Goal: Book appointment/travel/reservation

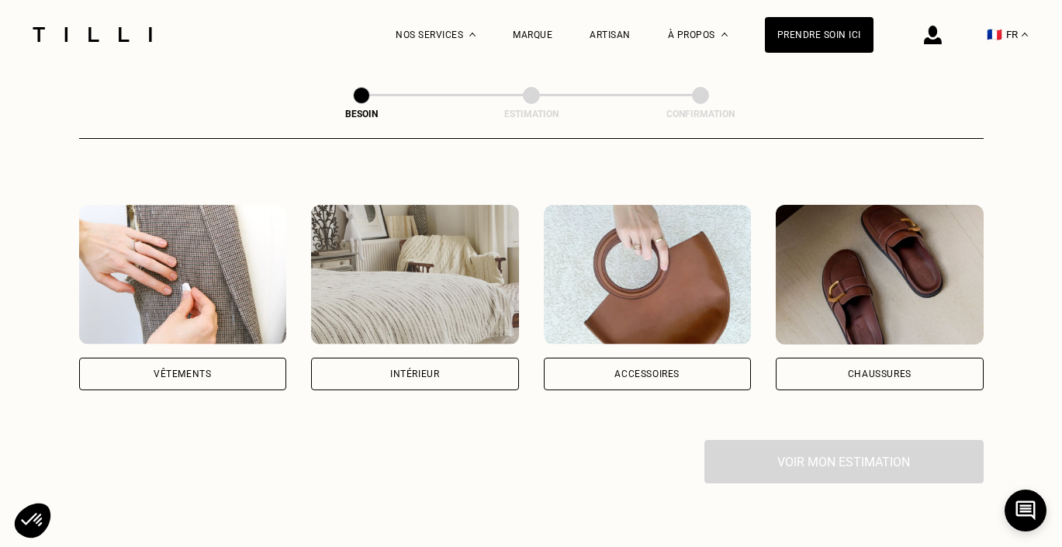
scroll to position [281, 0]
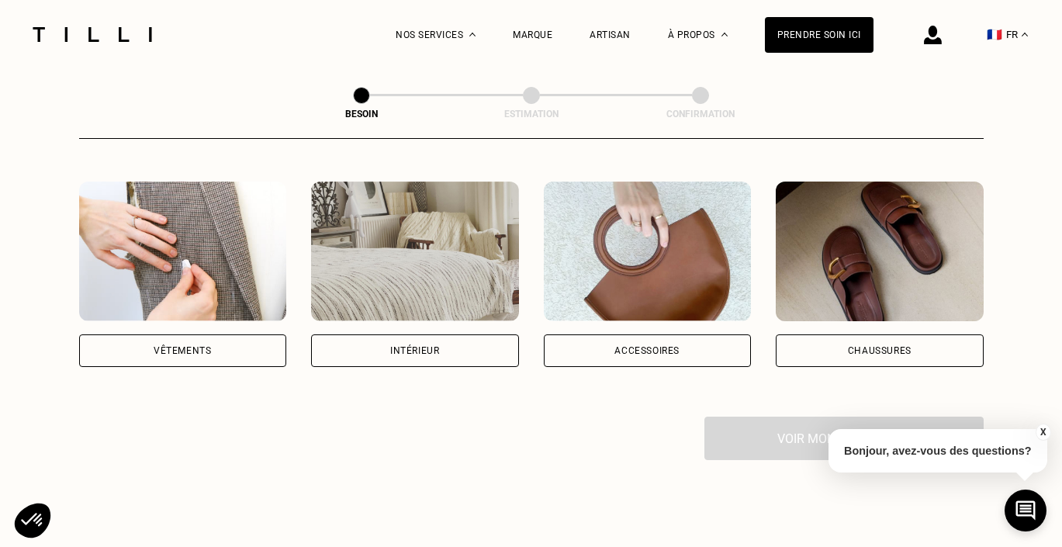
click at [226, 243] on img at bounding box center [183, 251] width 208 height 140
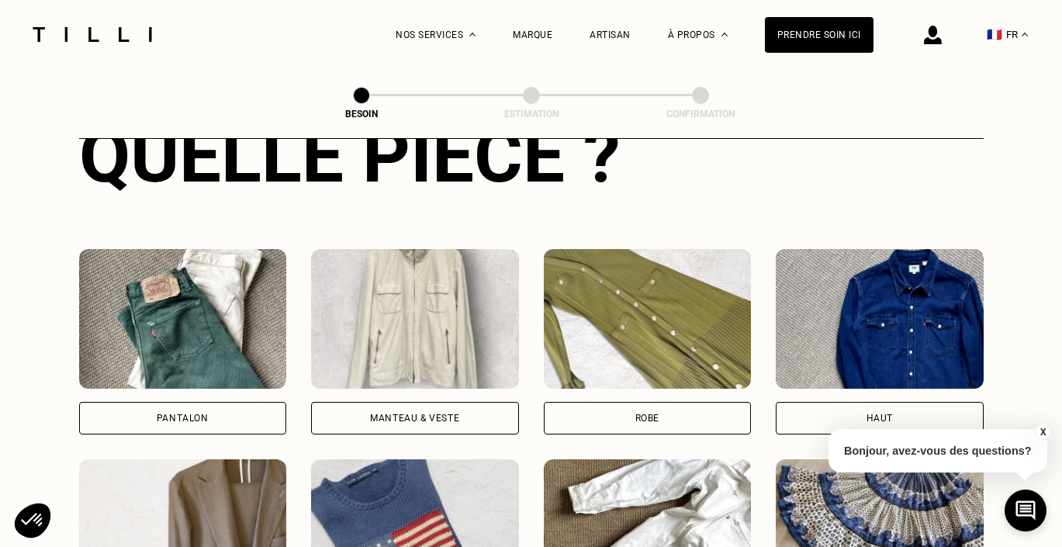
scroll to position [641, 0]
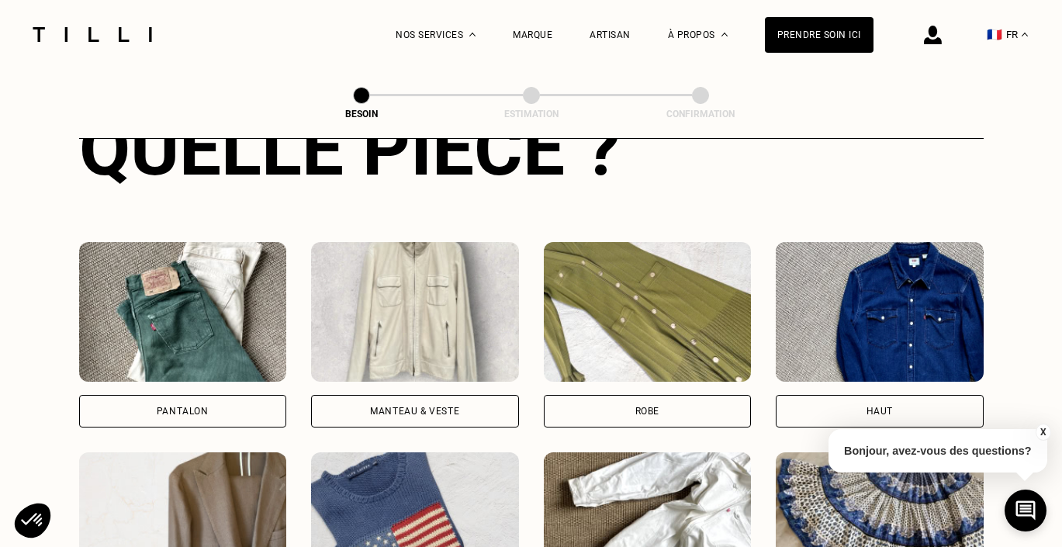
click at [479, 513] on img at bounding box center [415, 522] width 208 height 140
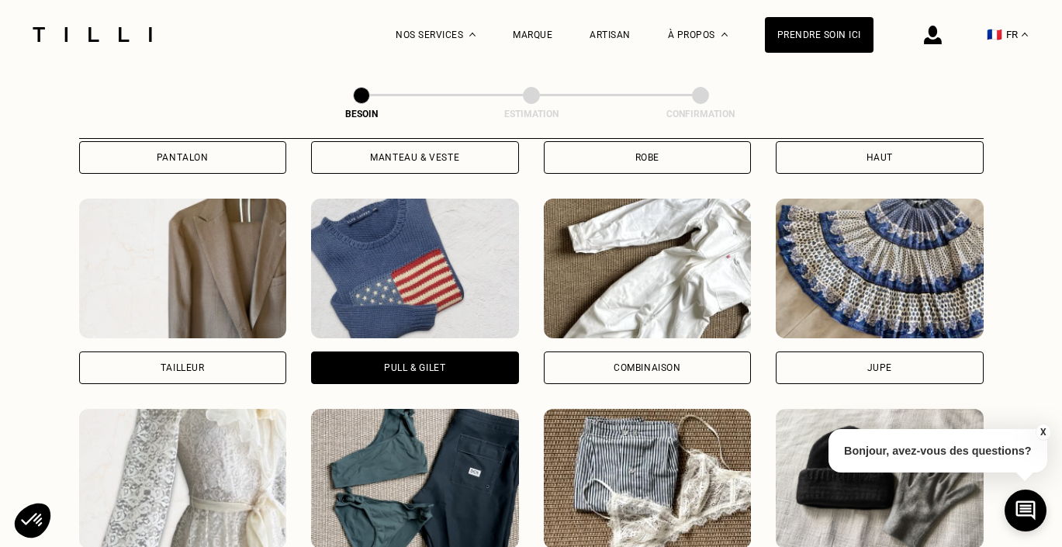
scroll to position [1250, 0]
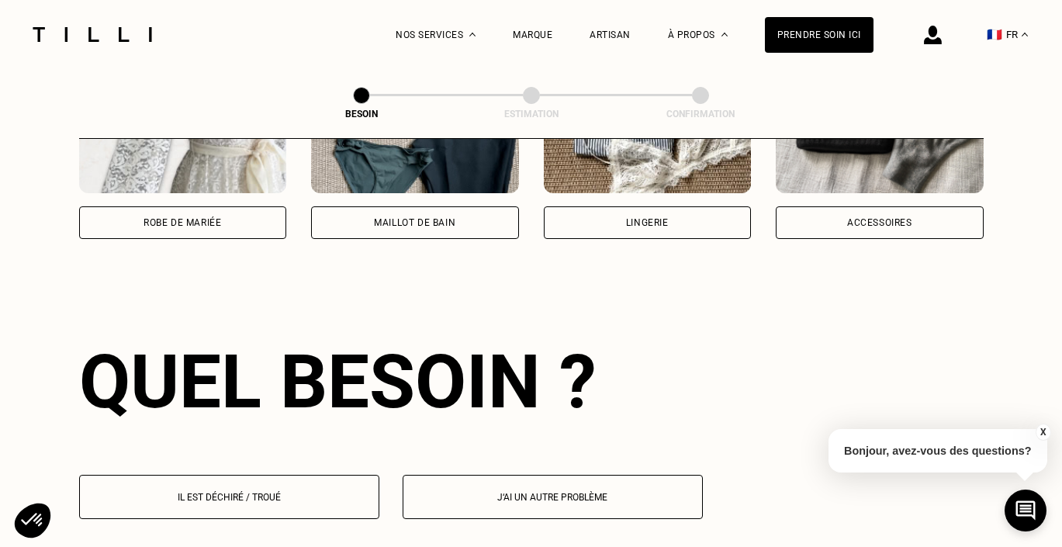
click at [310, 492] on p "Il est déchiré / troué" at bounding box center [229, 497] width 283 height 11
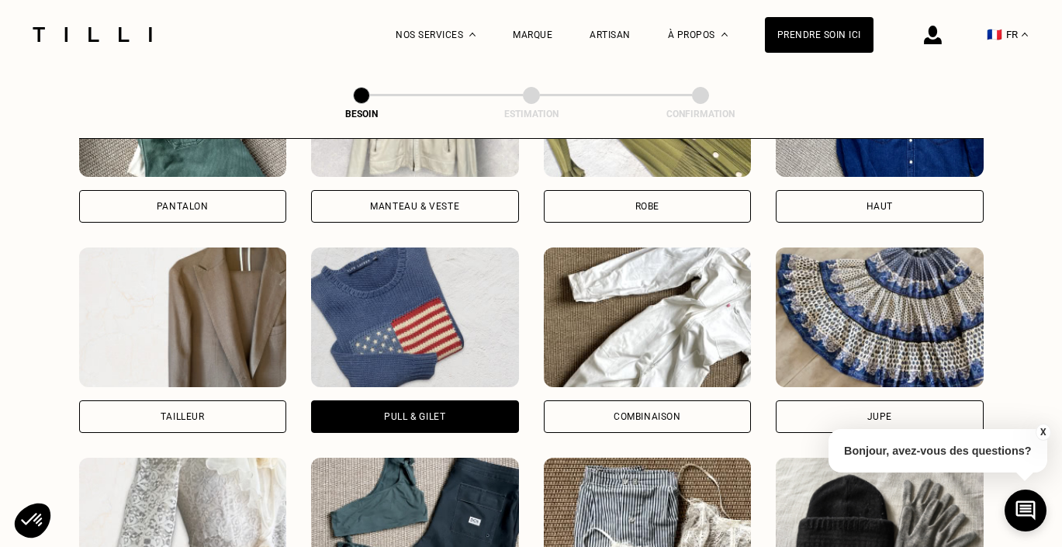
scroll to position [653, 0]
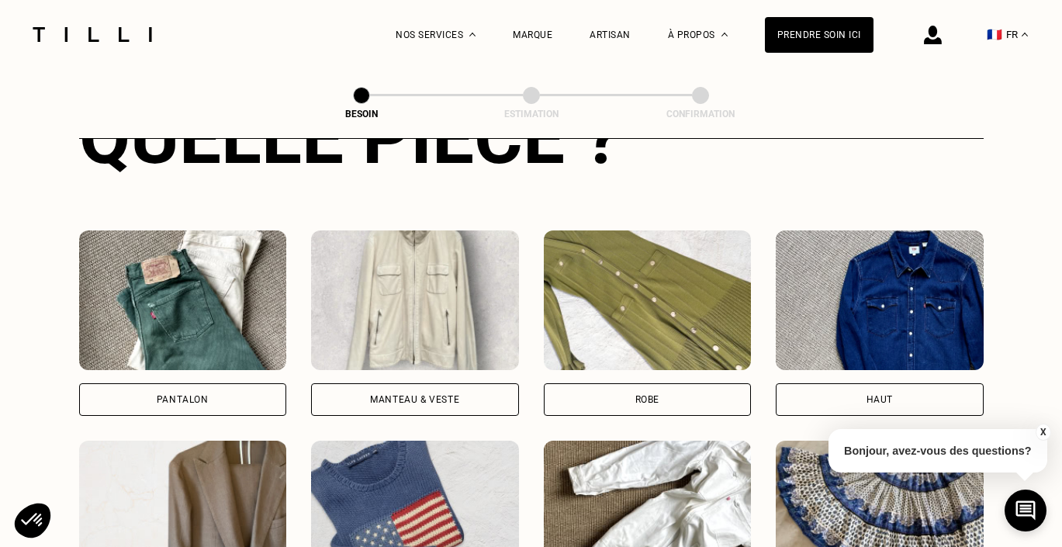
click at [188, 288] on img at bounding box center [183, 300] width 208 height 140
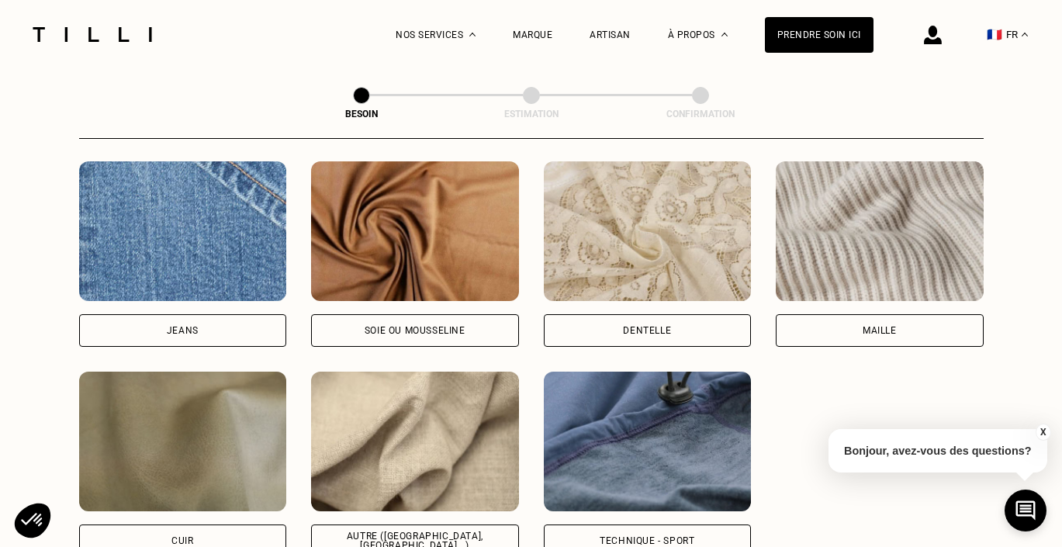
scroll to position [1654, 0]
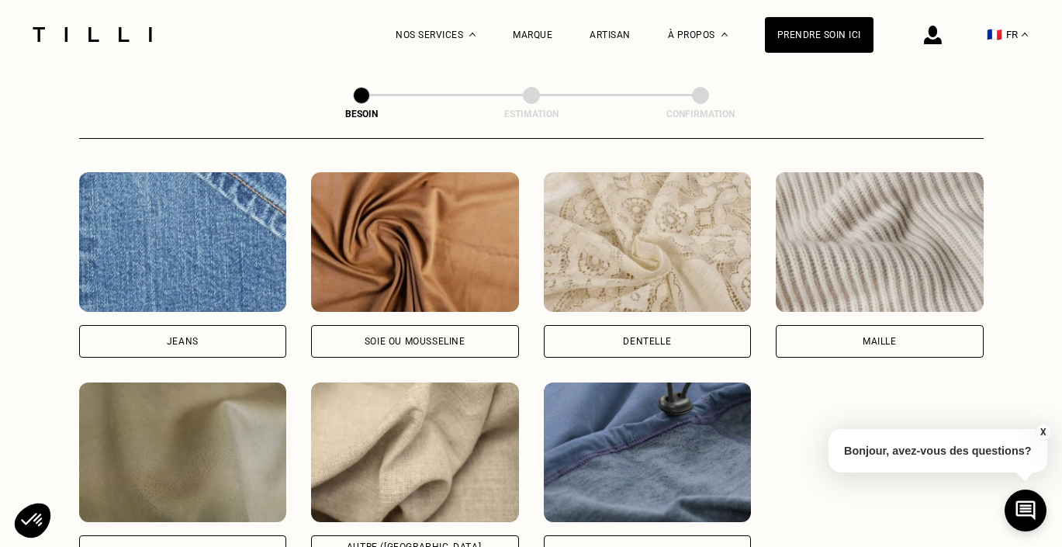
click at [389, 418] on img at bounding box center [415, 452] width 208 height 140
select select "FR"
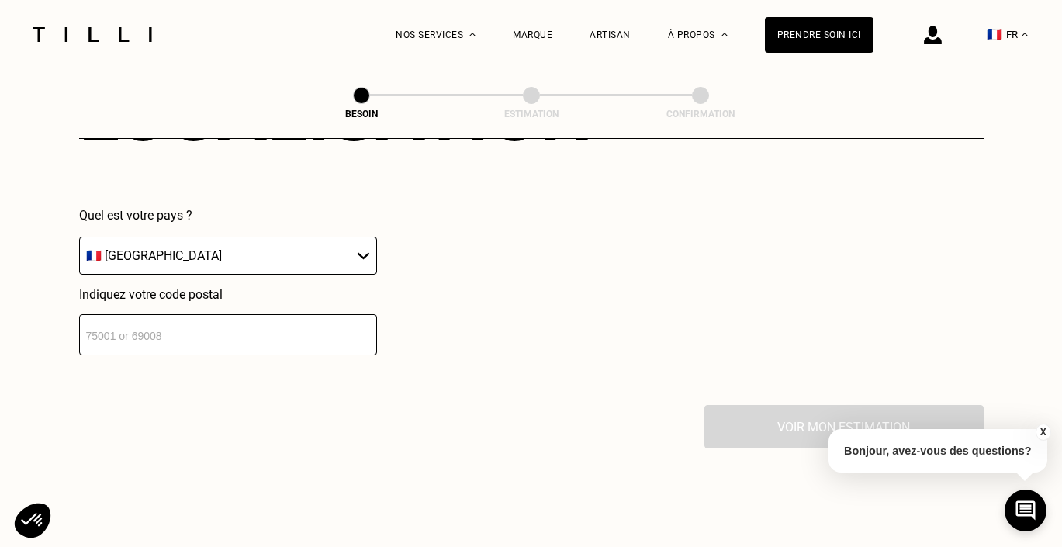
scroll to position [2248, 0]
click at [280, 324] on input "number" at bounding box center [228, 335] width 298 height 41
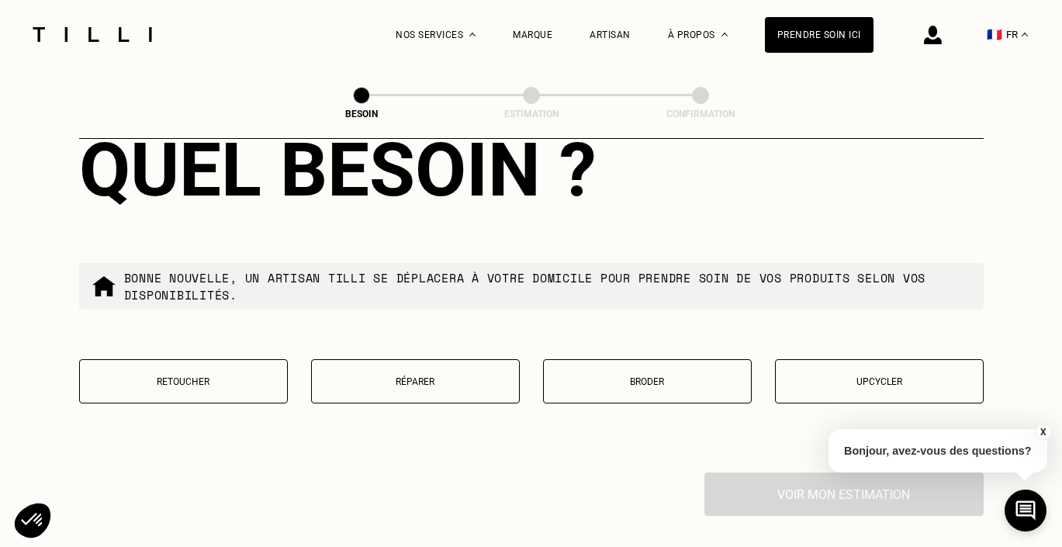
scroll to position [2589, 0]
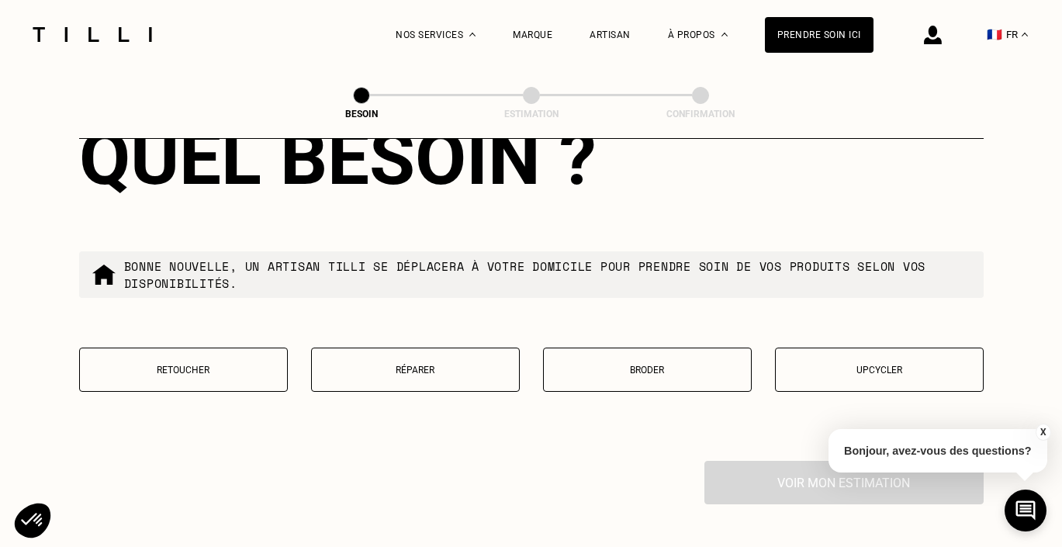
type input "69003"
click at [386, 365] on p "Réparer" at bounding box center [416, 370] width 192 height 11
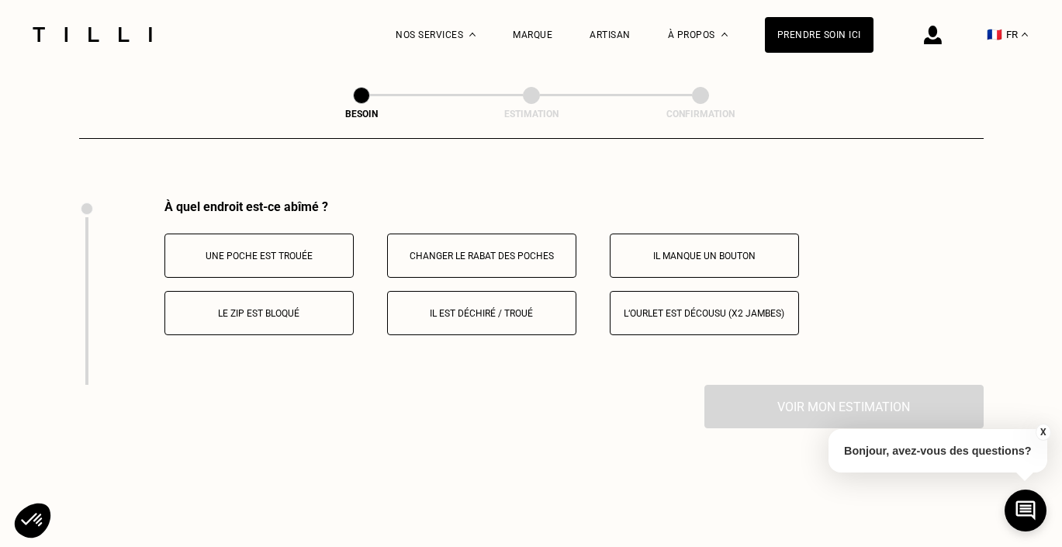
scroll to position [2857, 0]
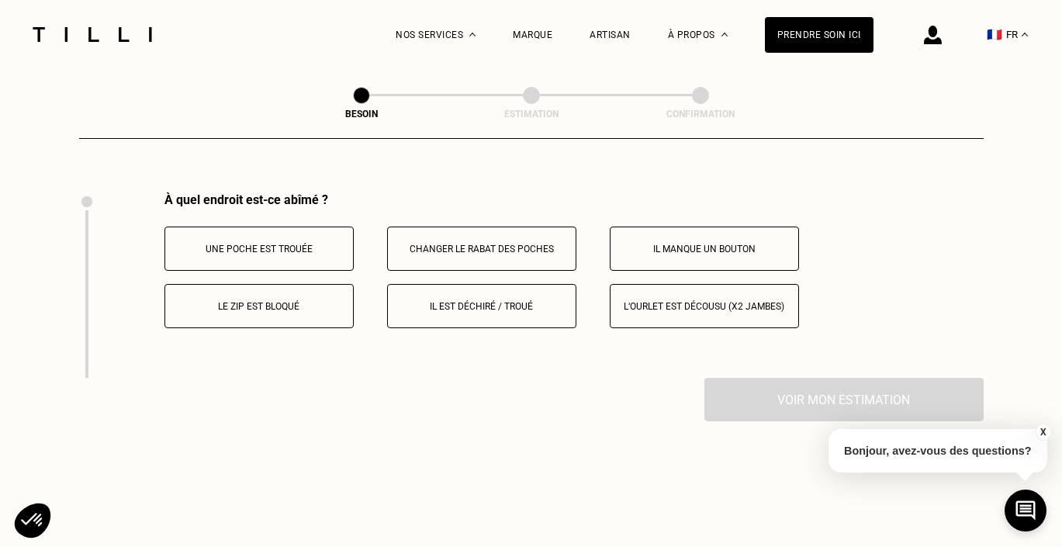
click at [479, 301] on p "Il est déchiré / troué" at bounding box center [482, 306] width 172 height 11
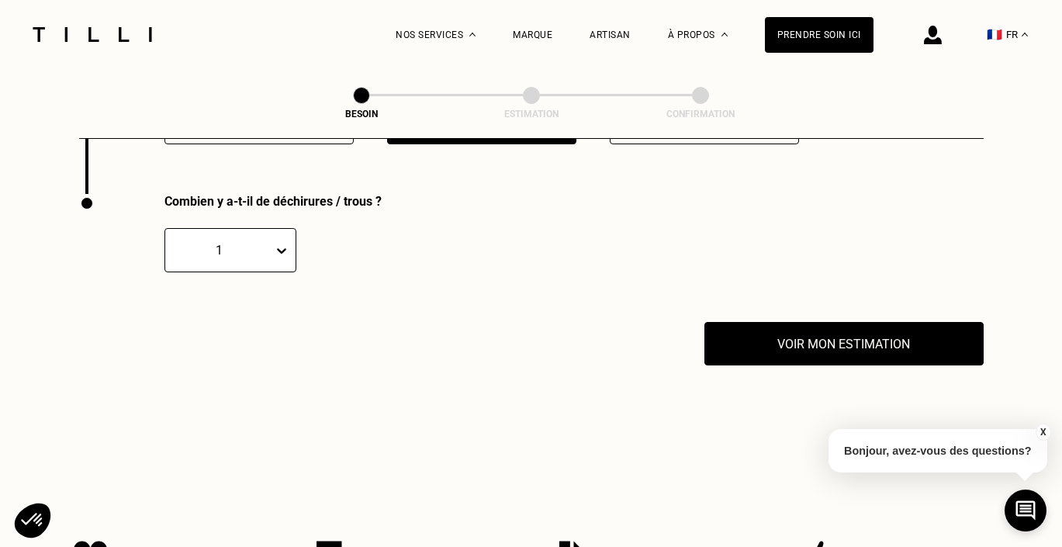
scroll to position [3043, 0]
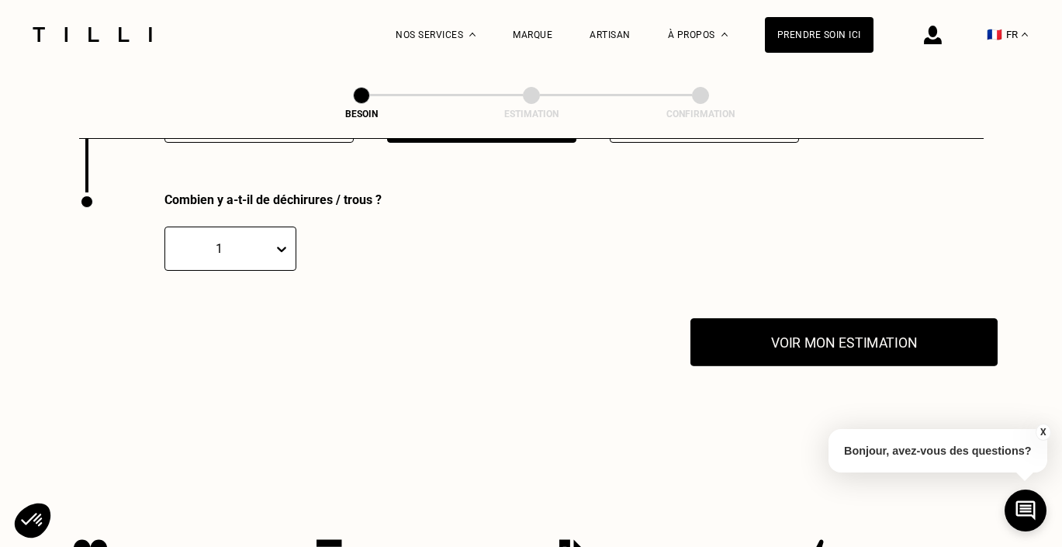
click at [771, 319] on button "Voir mon estimation" at bounding box center [843, 342] width 307 height 48
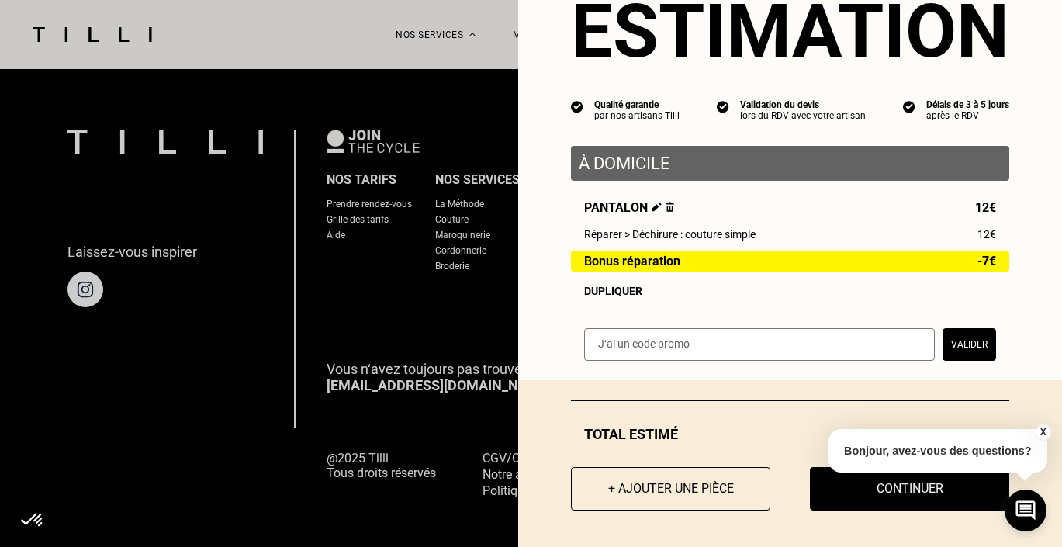
scroll to position [64, 0]
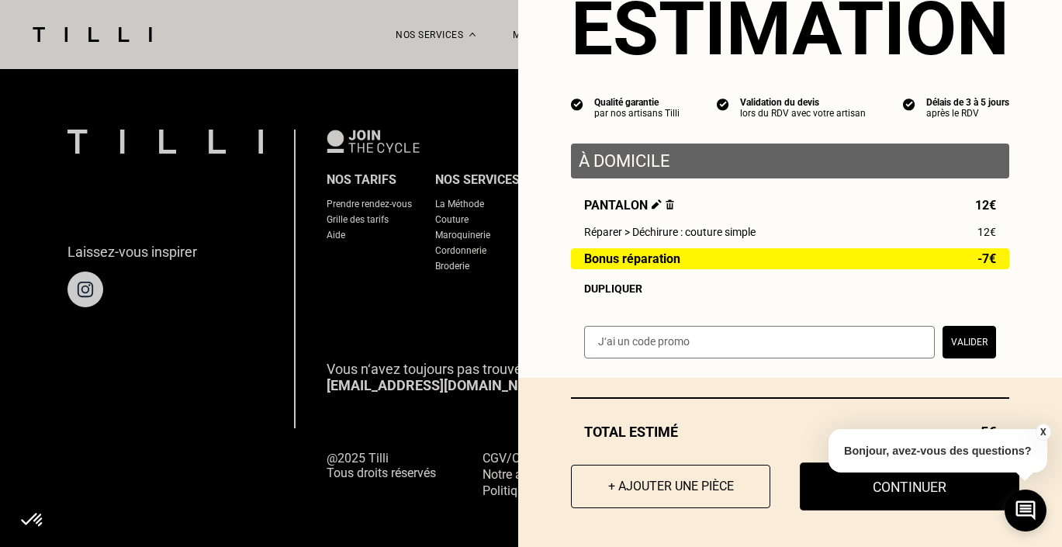
click at [878, 491] on button "Continuer" at bounding box center [909, 486] width 219 height 48
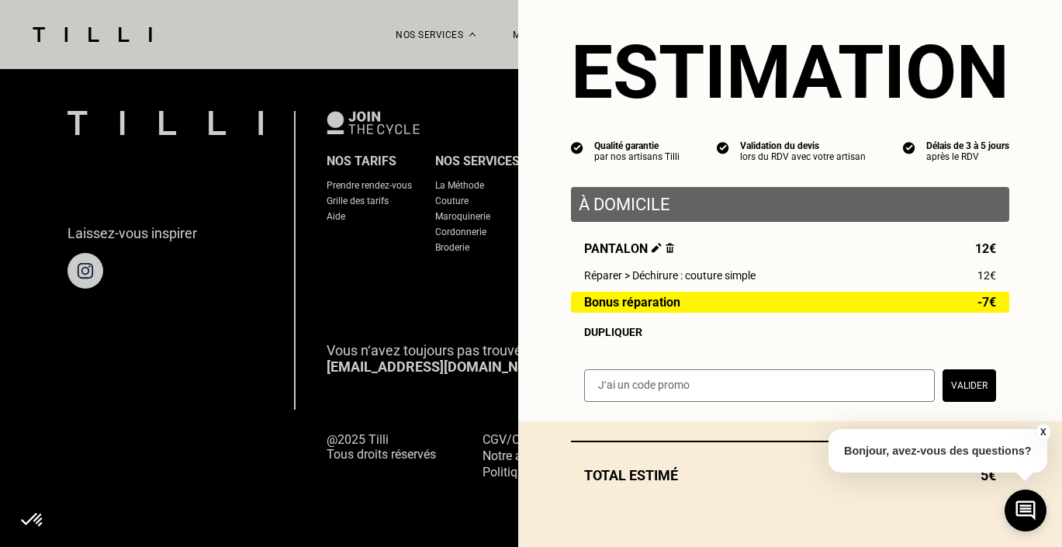
scroll to position [21, 0]
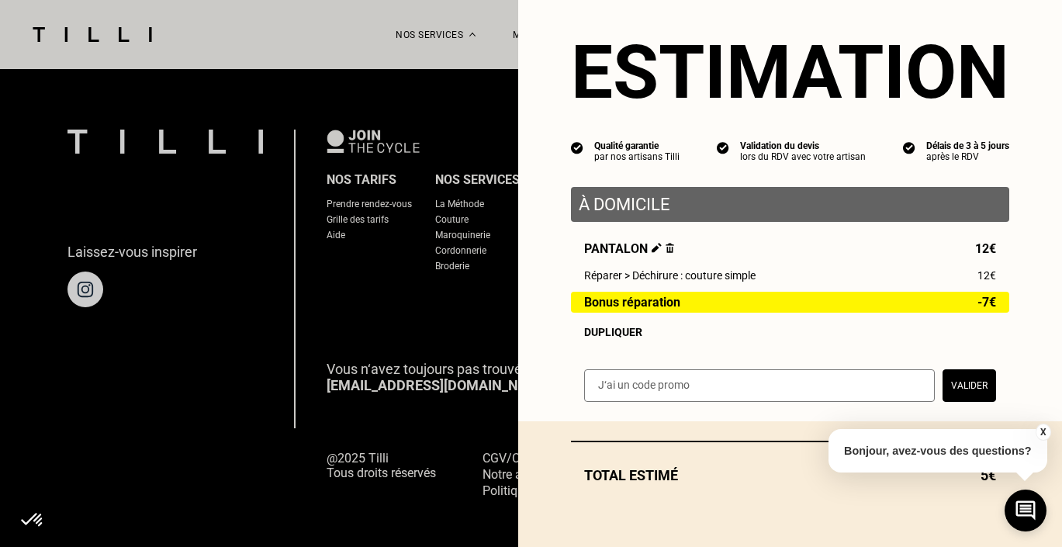
select select "FR"
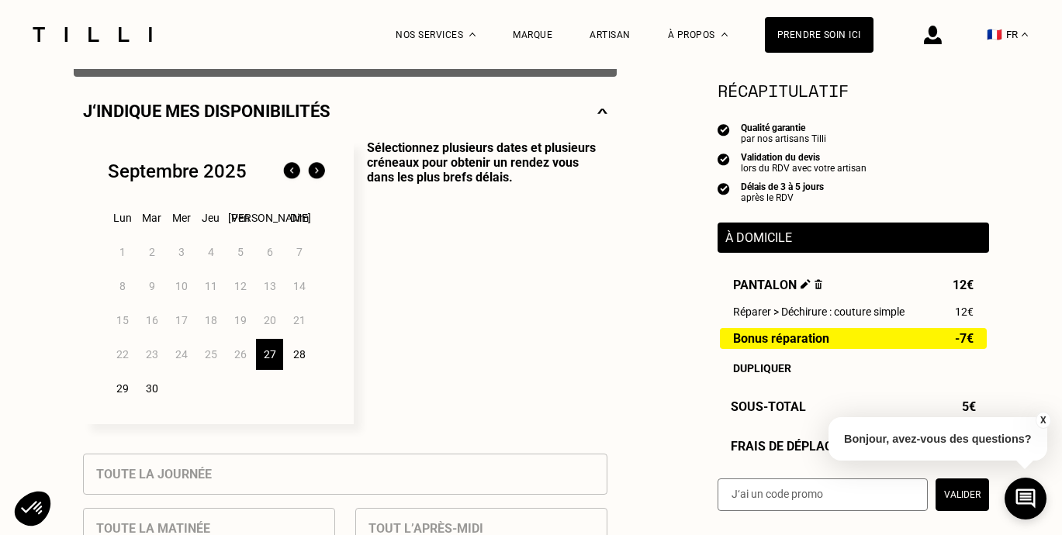
scroll to position [339, 0]
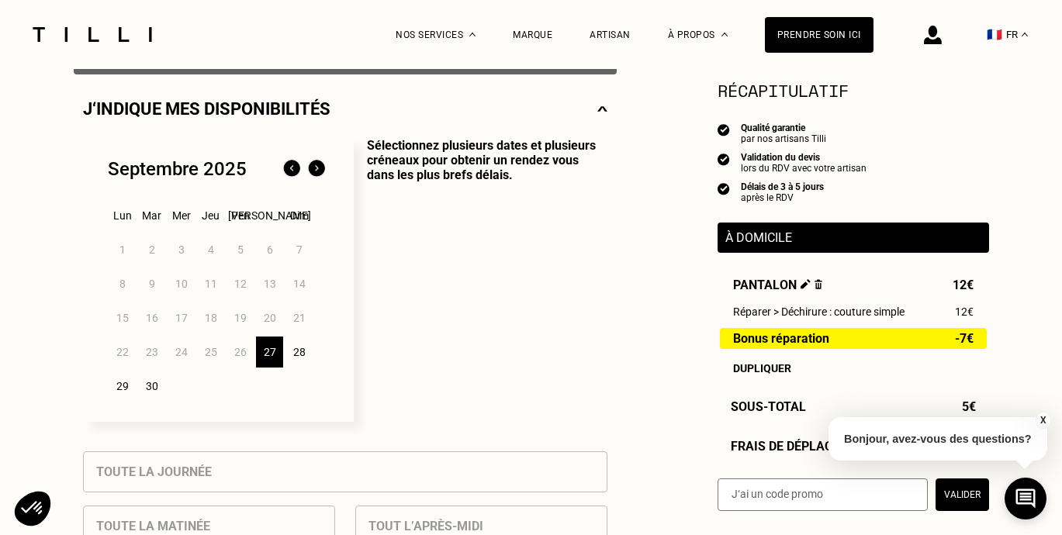
click at [1040, 418] on button "X" at bounding box center [1043, 420] width 16 height 17
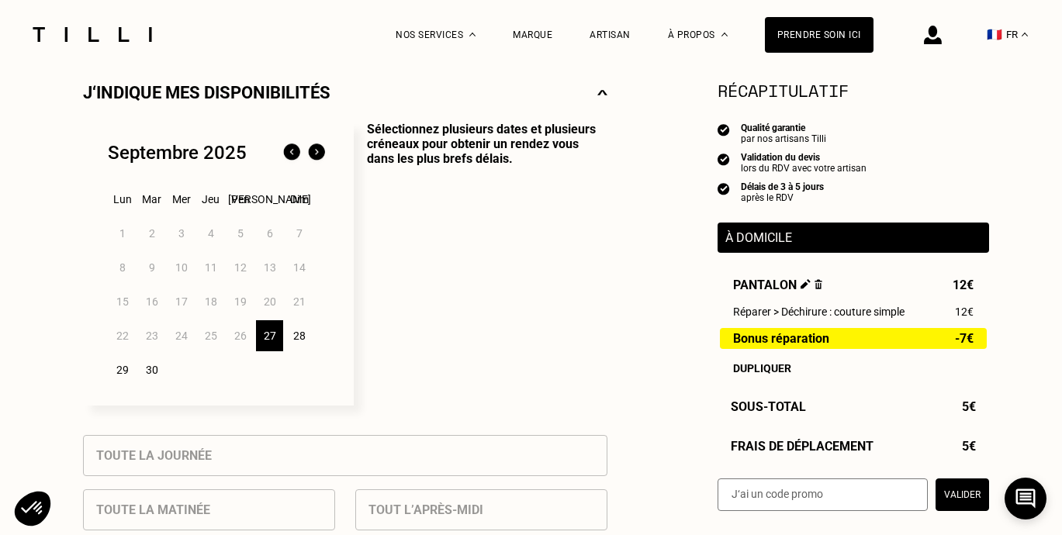
scroll to position [316, 0]
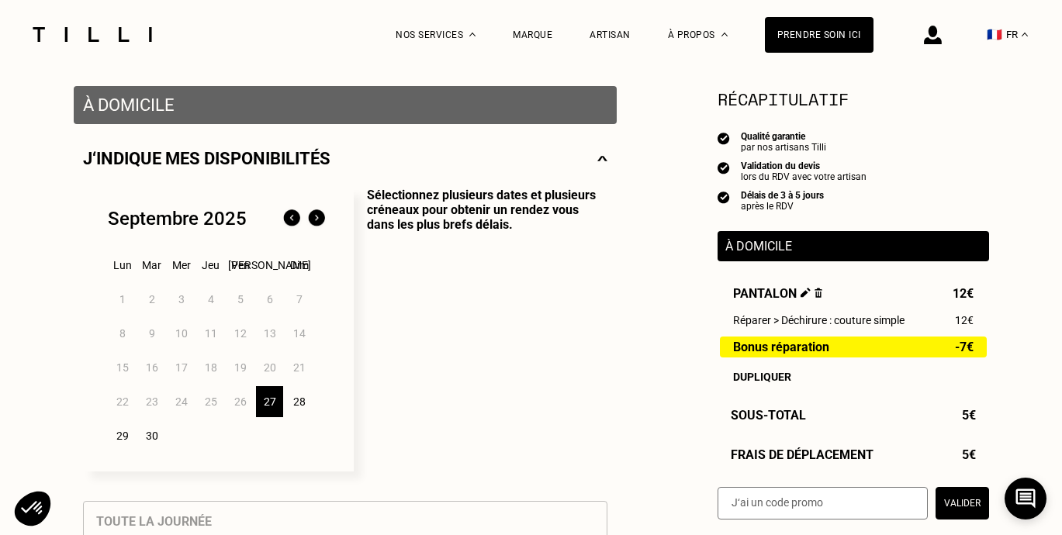
scroll to position [289, 0]
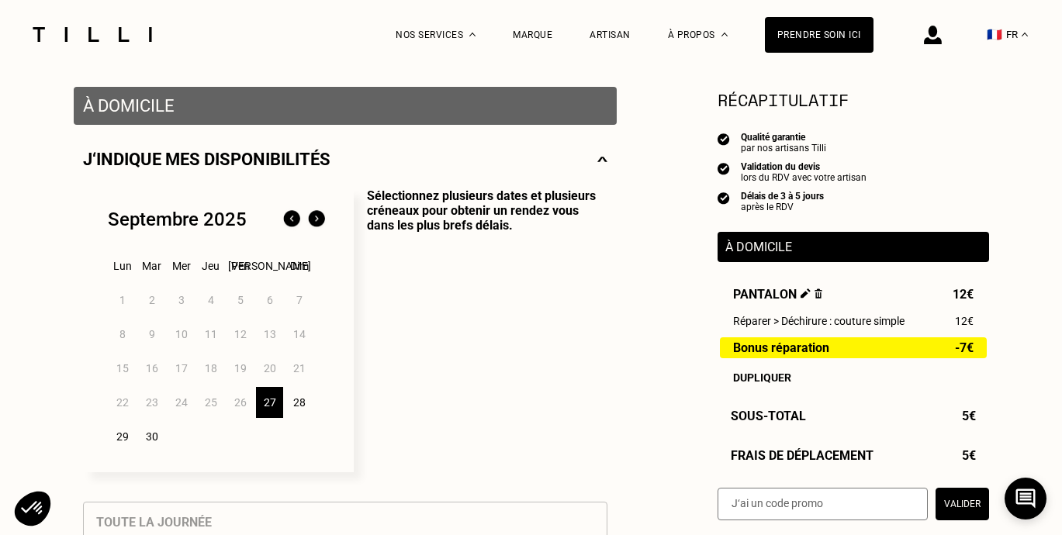
click at [267, 405] on div "27" at bounding box center [269, 402] width 27 height 31
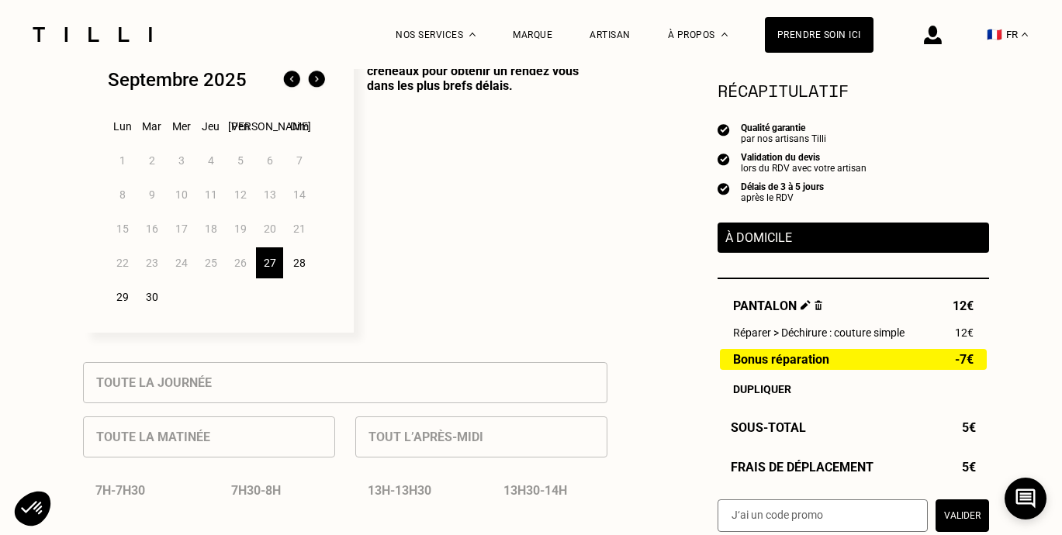
scroll to position [611, 0]
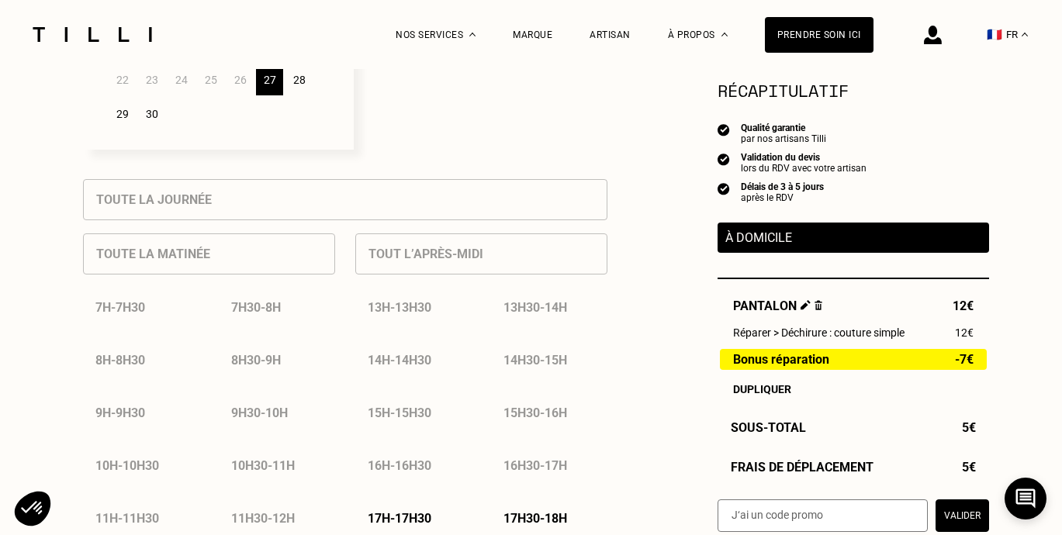
click at [421, 520] on p "17h - 17h30" at bounding box center [400, 518] width 64 height 15
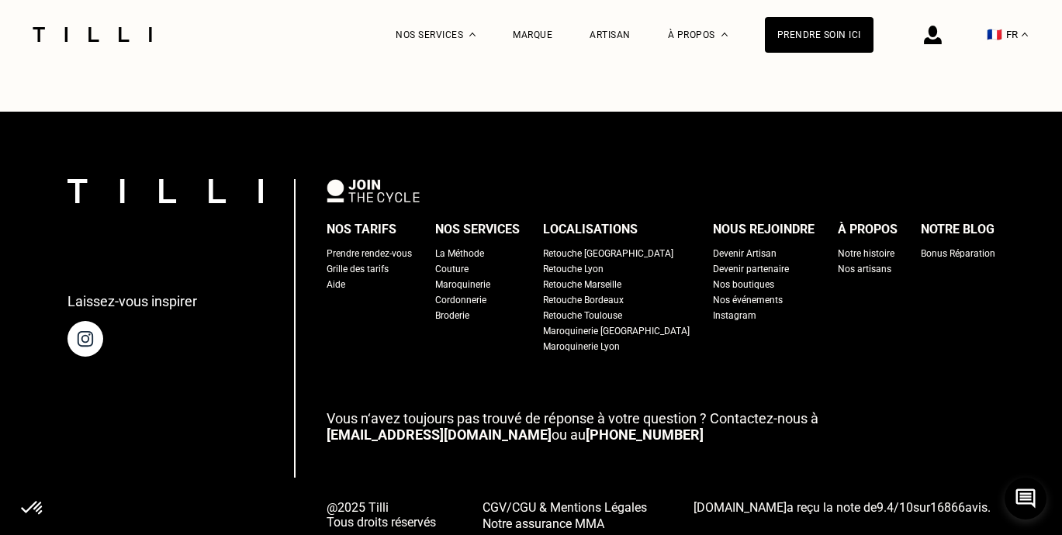
scroll to position [2505, 0]
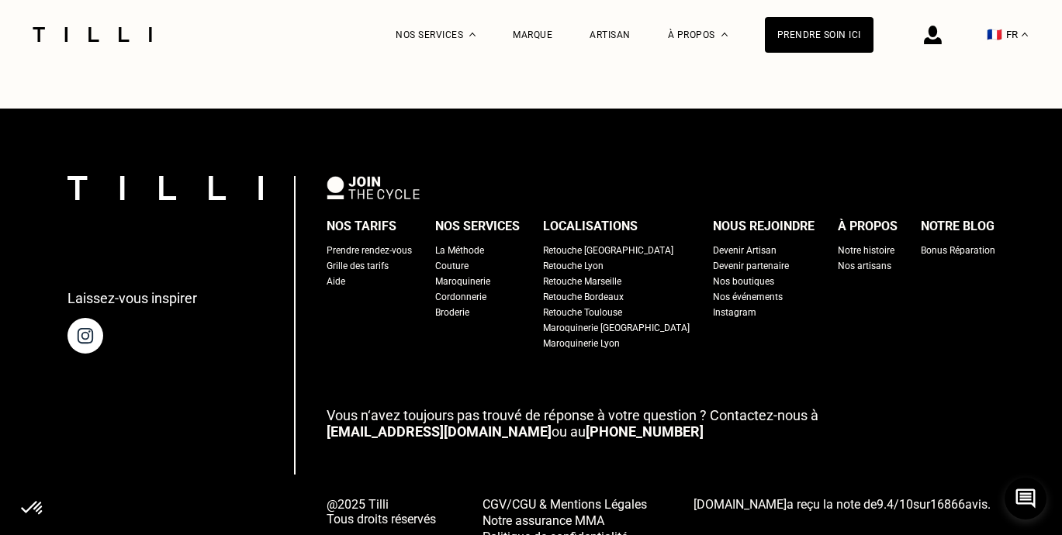
click at [389, 258] on div "Grille des tarifs" at bounding box center [358, 266] width 62 height 16
select select "FR"
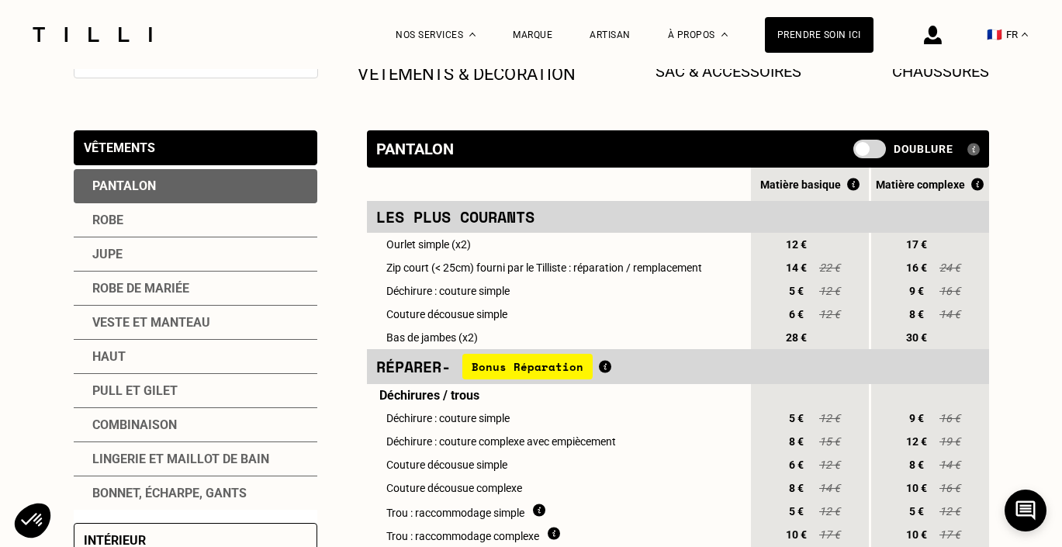
scroll to position [281, 0]
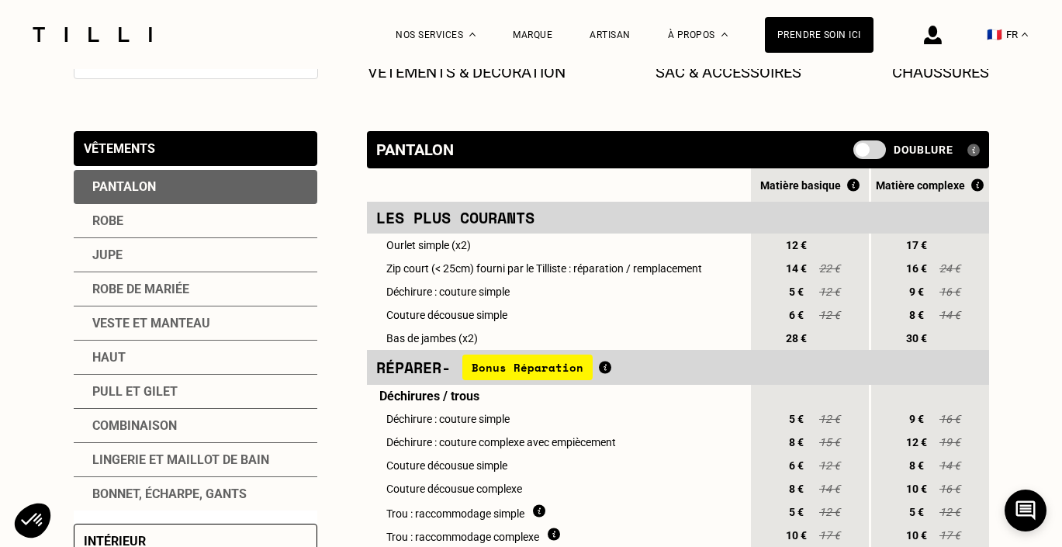
click at [284, 192] on div "Pantalon" at bounding box center [196, 187] width 244 height 34
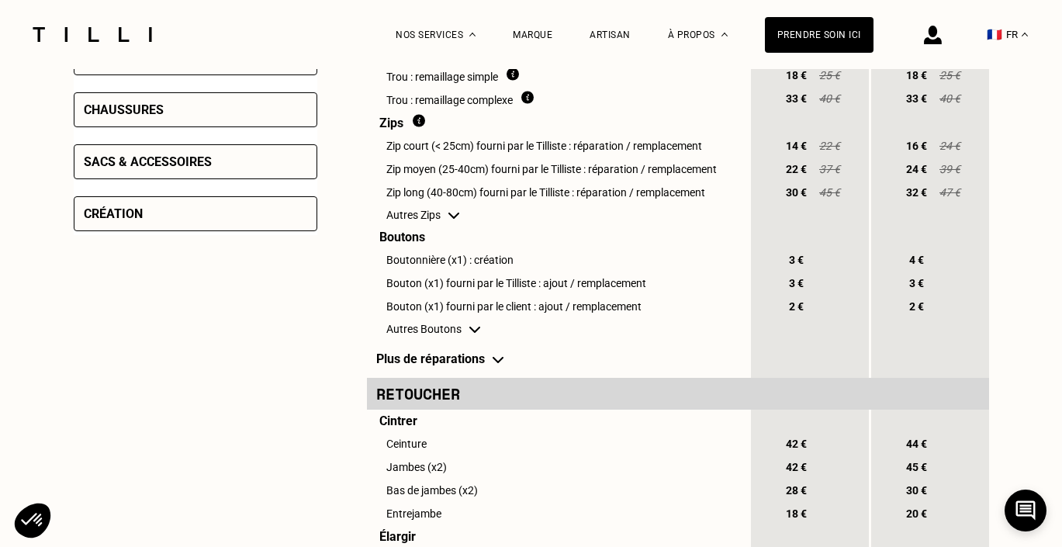
scroll to position [715, 0]
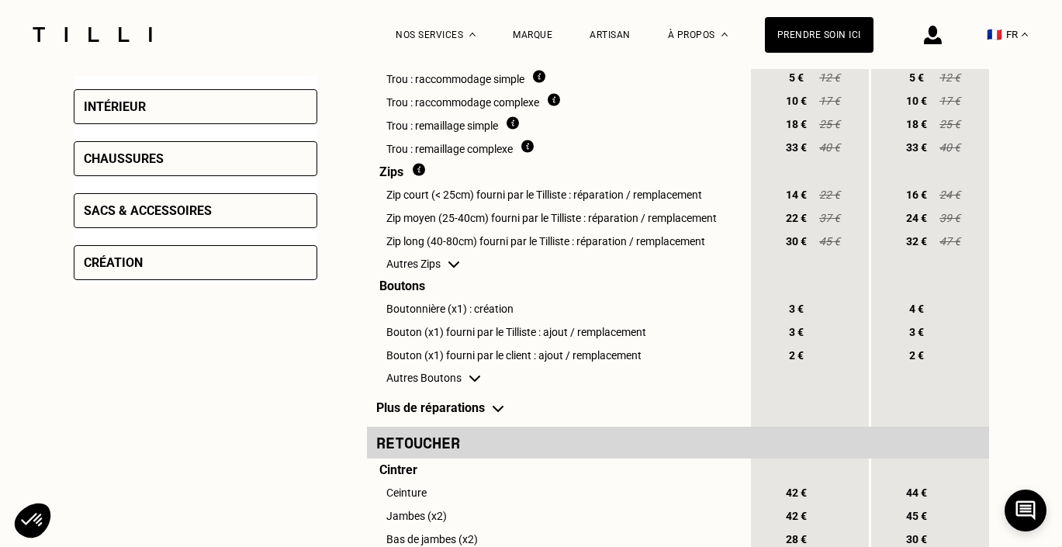
click at [467, 410] on td "Plus de réparations" at bounding box center [558, 408] width 382 height 38
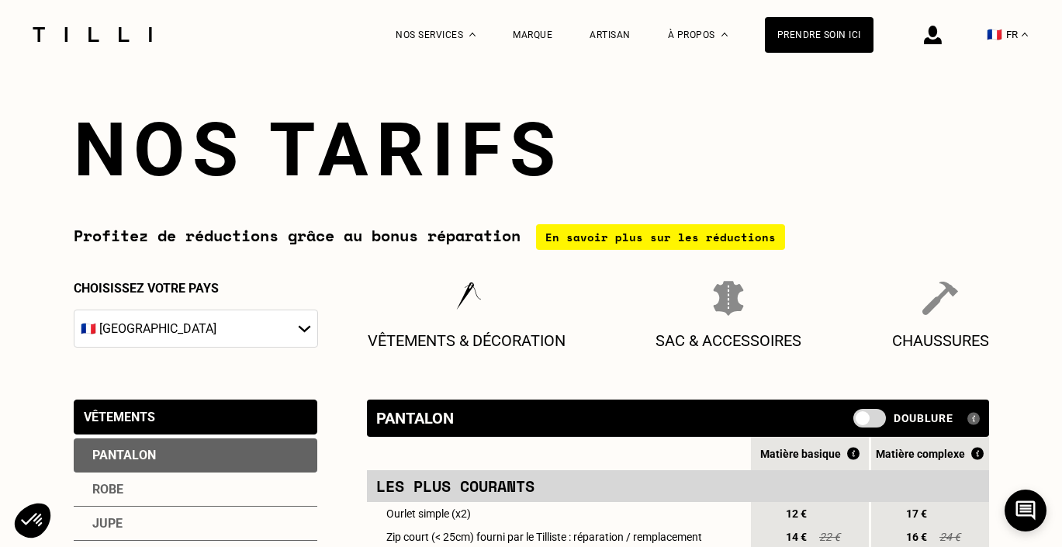
scroll to position [8, 0]
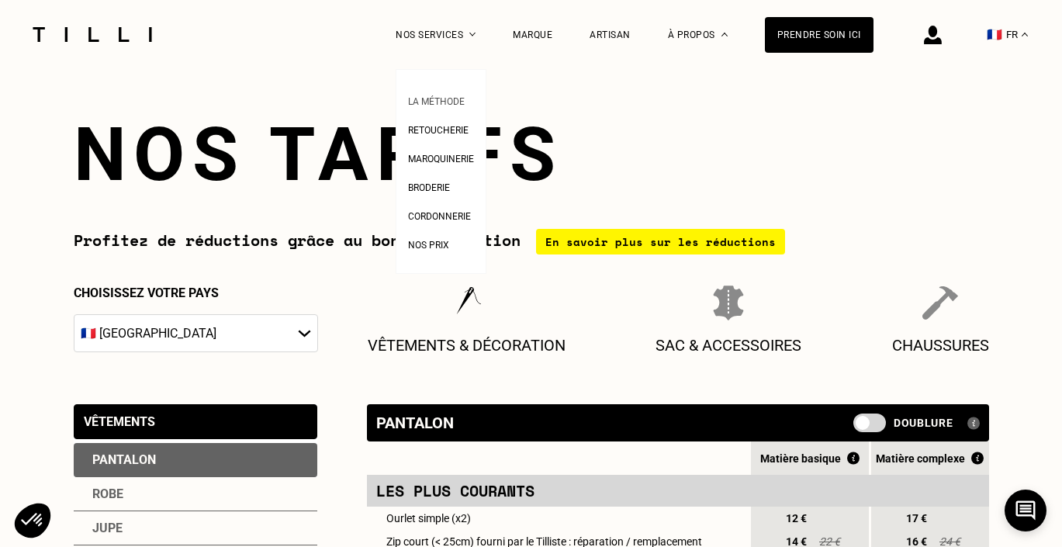
click at [437, 99] on span "La Méthode" at bounding box center [436, 101] width 57 height 11
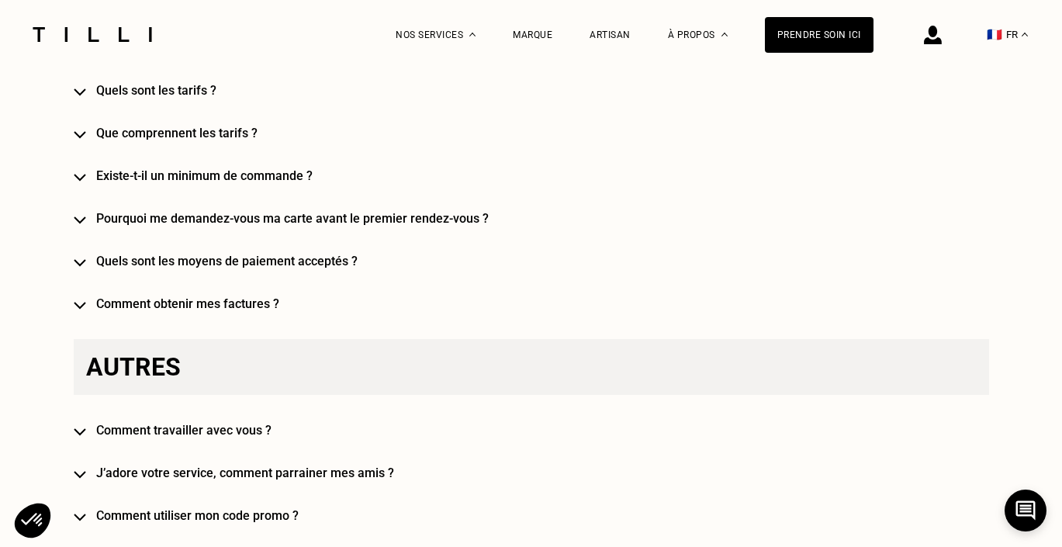
scroll to position [3160, 0]
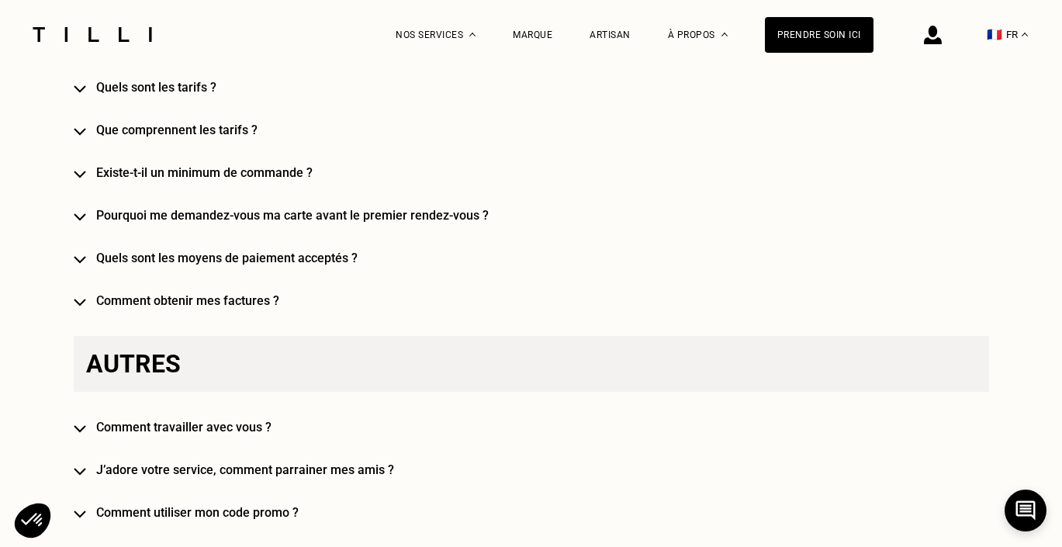
click at [292, 165] on h4 "Existe-t-il un minimum de commande ?" at bounding box center [553, 172] width 915 height 15
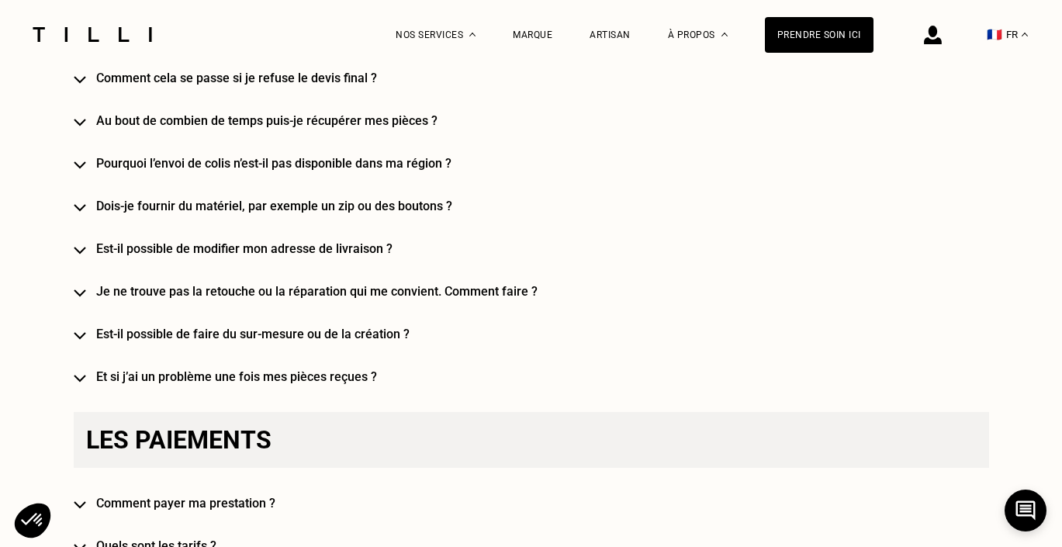
scroll to position [2701, 0]
click at [248, 332] on h4 "Est-il possible de faire du sur-mesure ou de la création ?" at bounding box center [553, 334] width 915 height 15
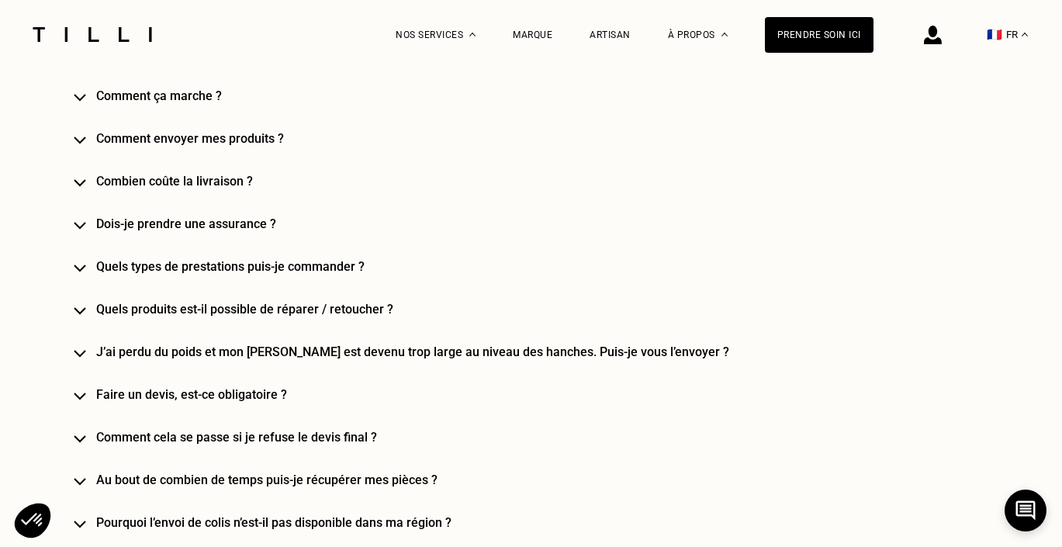
scroll to position [2342, 0]
click at [254, 321] on div "Besoin d‘aide [PERSON_NAME] questions les plus fréquentes [PERSON_NAME], qu’est…" at bounding box center [531, 28] width 915 height 2846
click at [264, 313] on h4 "Quels produits est-il possible de réparer / retoucher ?" at bounding box center [553, 309] width 915 height 15
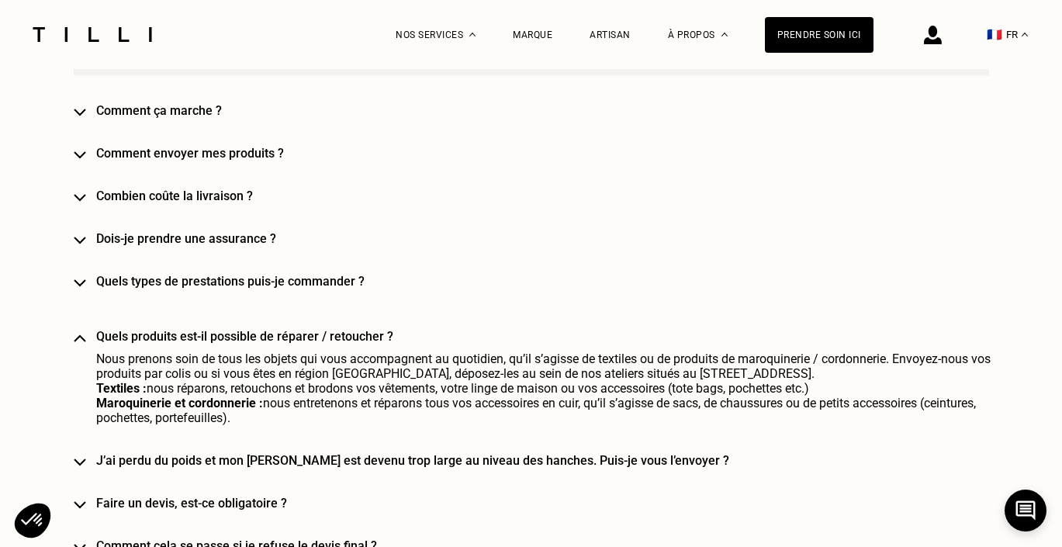
scroll to position [2326, 0]
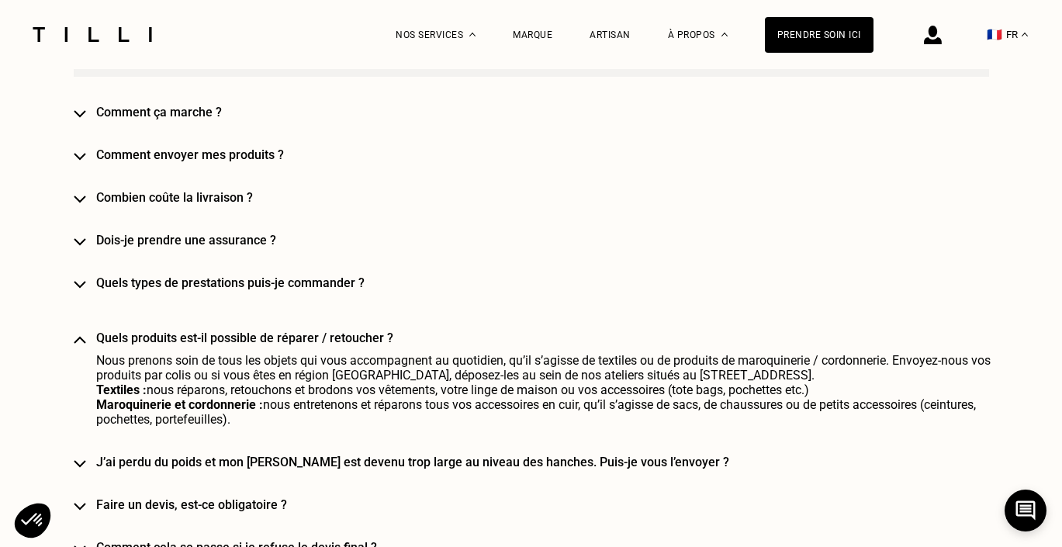
click at [274, 285] on h4 "Quels types de prestations puis-je commander ?" at bounding box center [553, 282] width 915 height 15
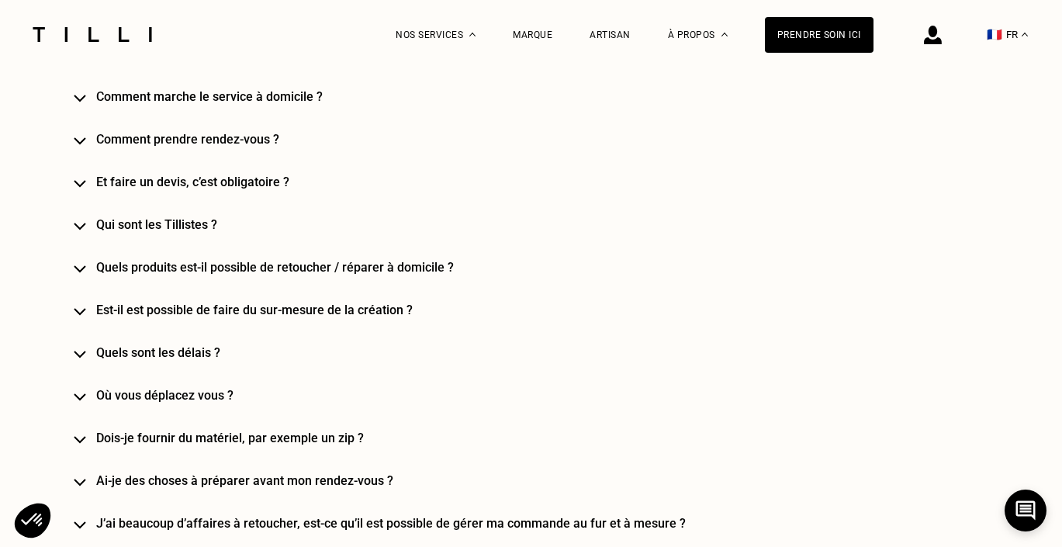
scroll to position [1383, 0]
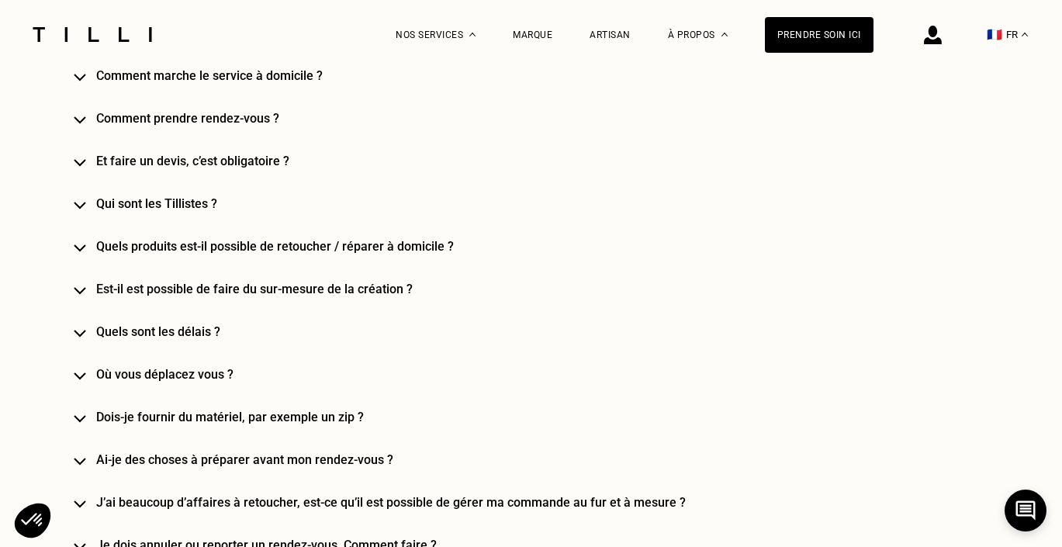
click at [192, 207] on h4 "Qui sont les Tillistes ?" at bounding box center [553, 203] width 915 height 15
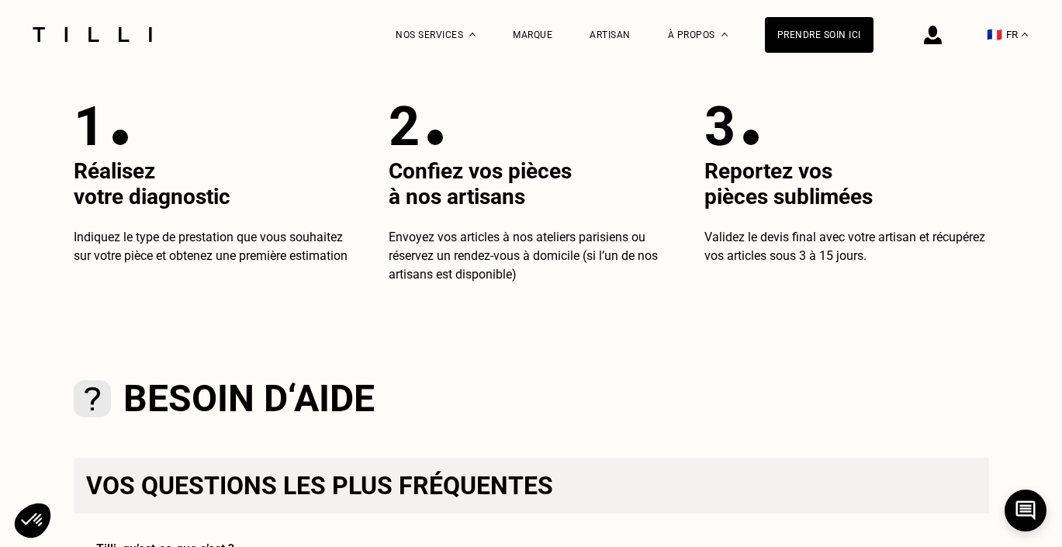
scroll to position [562, 0]
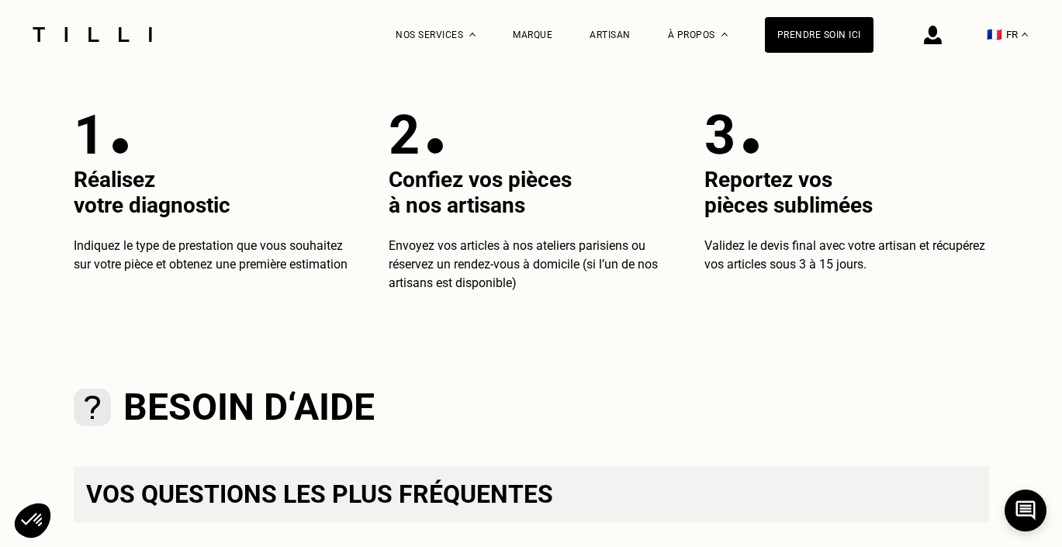
click at [136, 40] on img at bounding box center [92, 34] width 130 height 15
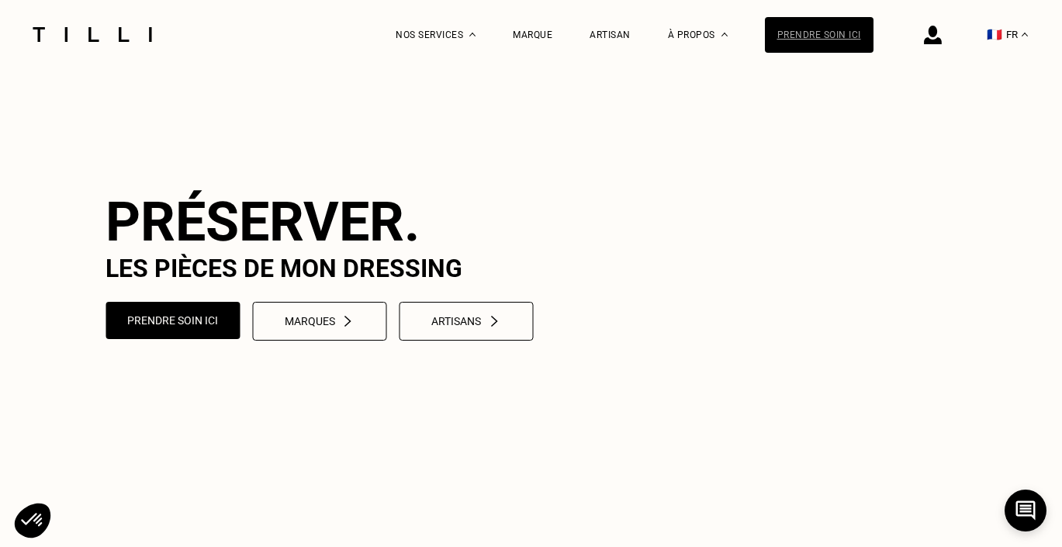
click at [818, 40] on div "Prendre soin ici" at bounding box center [819, 35] width 109 height 36
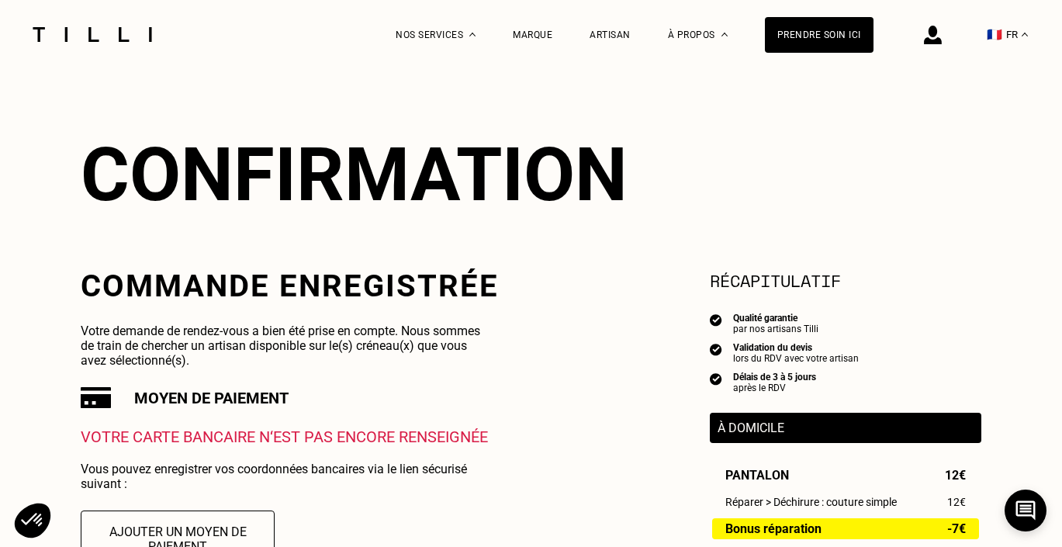
scroll to position [109, 0]
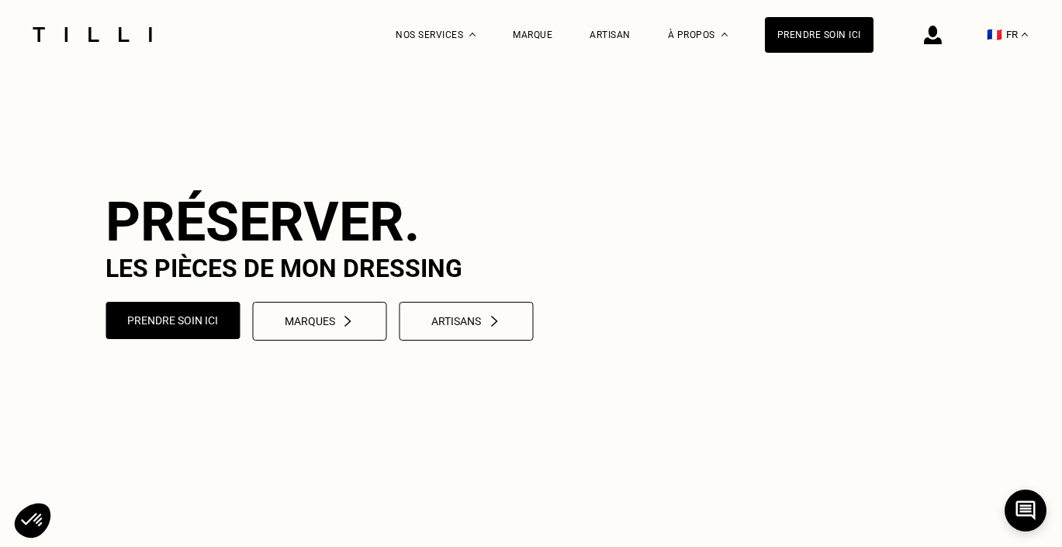
click at [72, 29] on img at bounding box center [92, 34] width 130 height 15
click at [186, 340] on button "Prendre soin ici" at bounding box center [173, 320] width 140 height 39
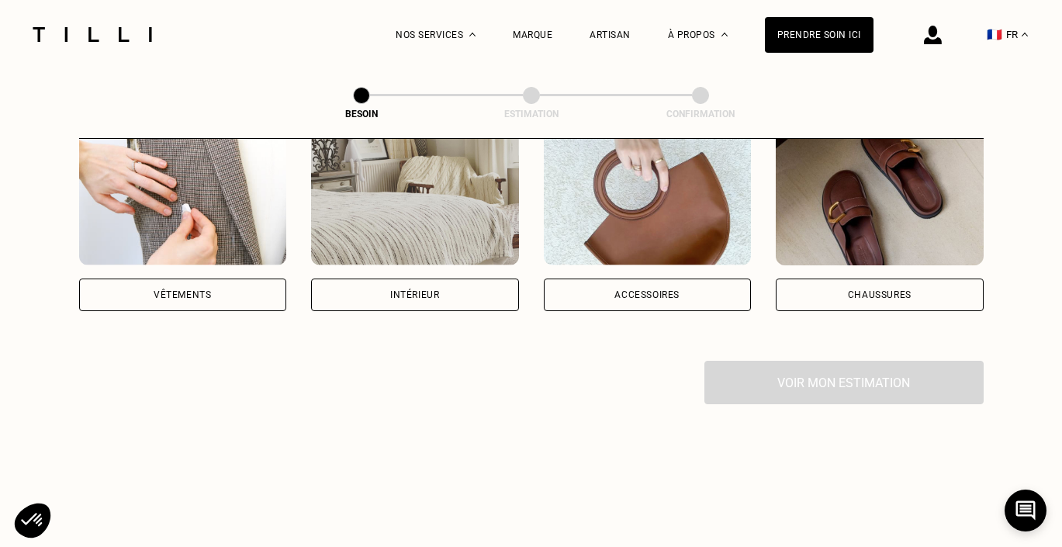
scroll to position [309, 0]
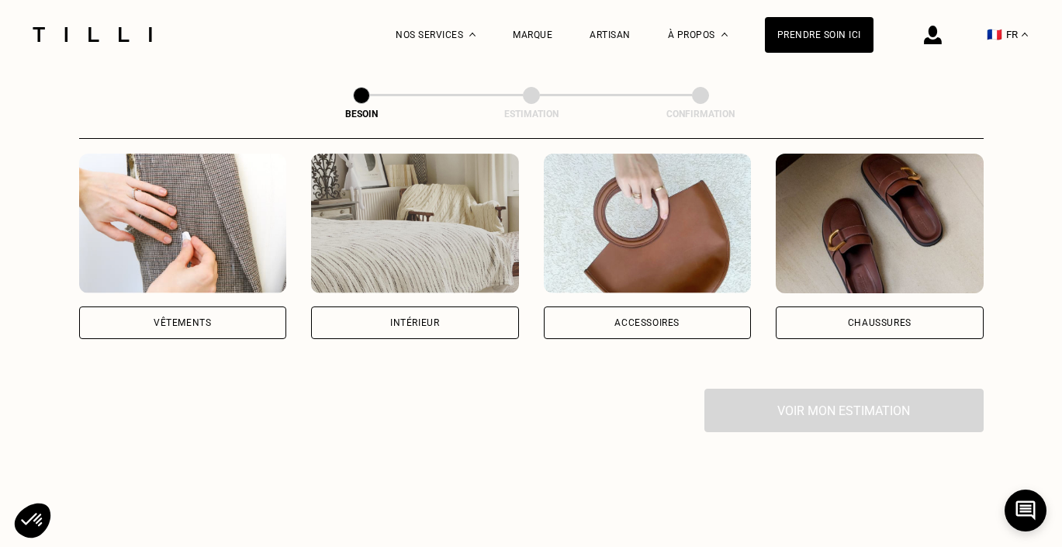
click at [216, 306] on div "Vêtements" at bounding box center [183, 322] width 208 height 33
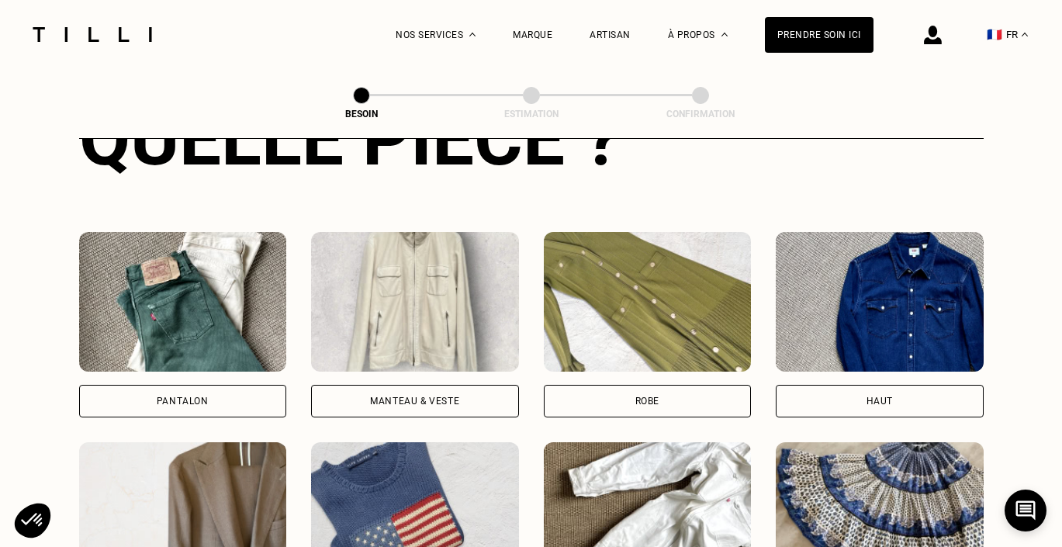
scroll to position [655, 0]
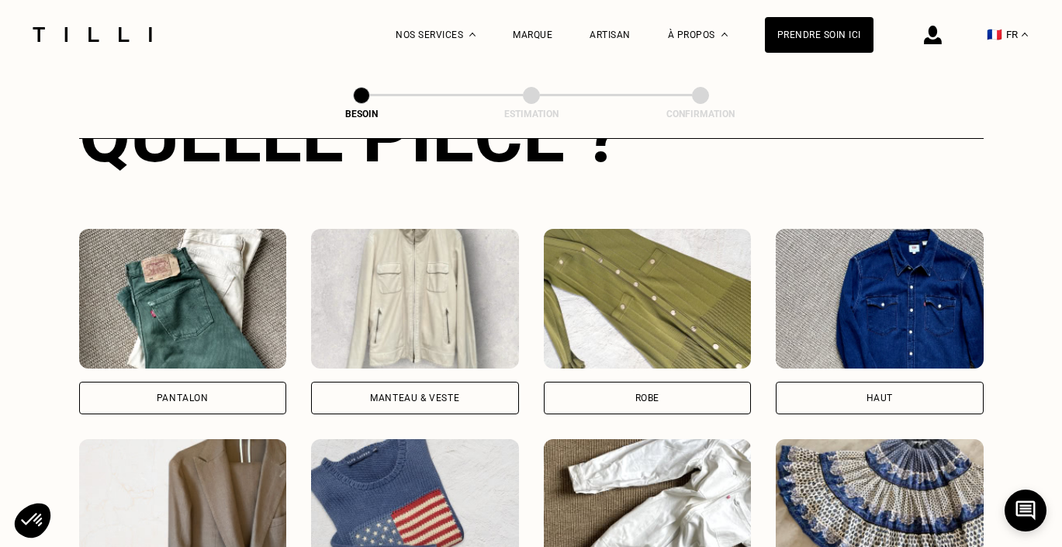
click at [861, 382] on div "Haut" at bounding box center [880, 398] width 208 height 33
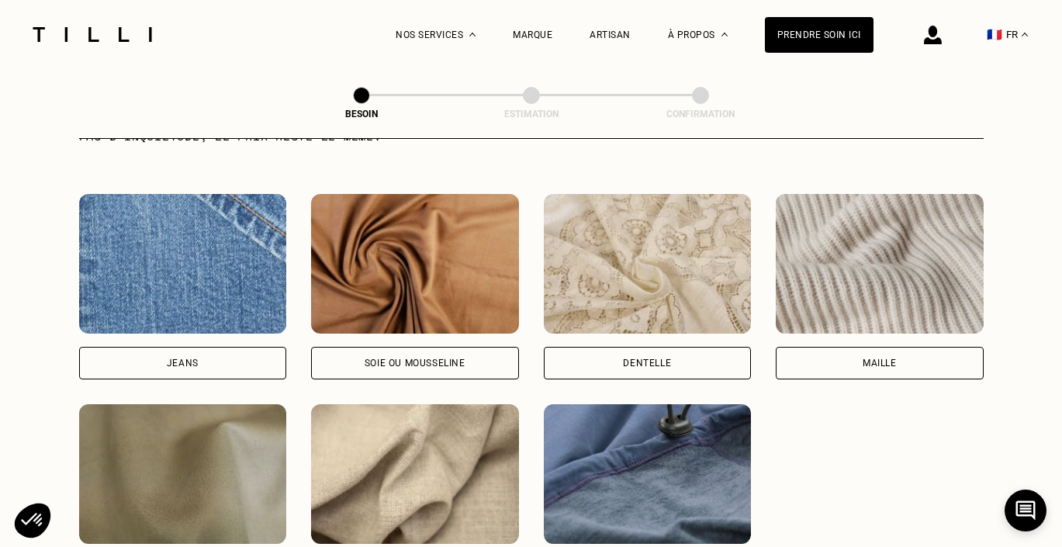
scroll to position [1682, 0]
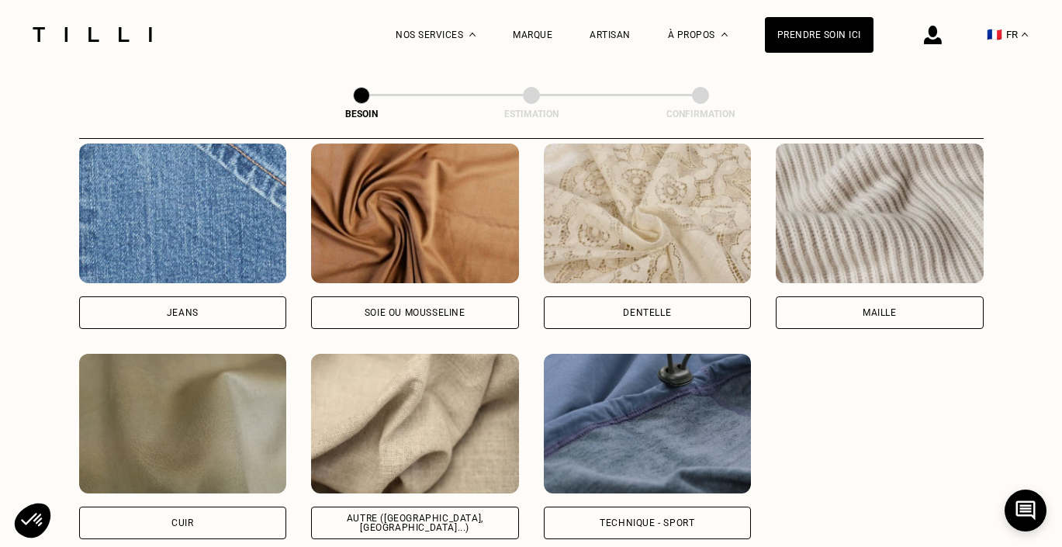
click at [419, 393] on img at bounding box center [415, 424] width 208 height 140
select select "FR"
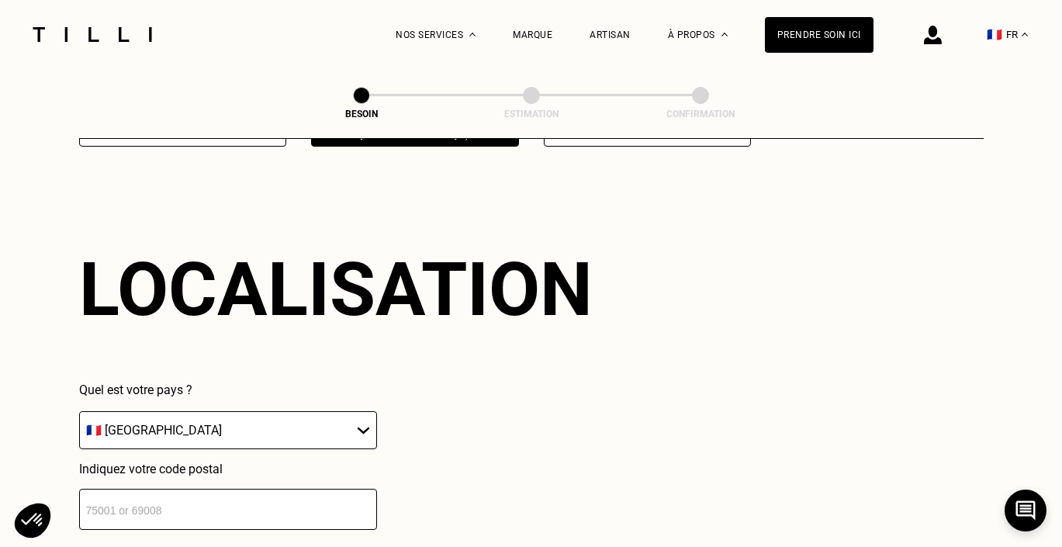
scroll to position [2079, 0]
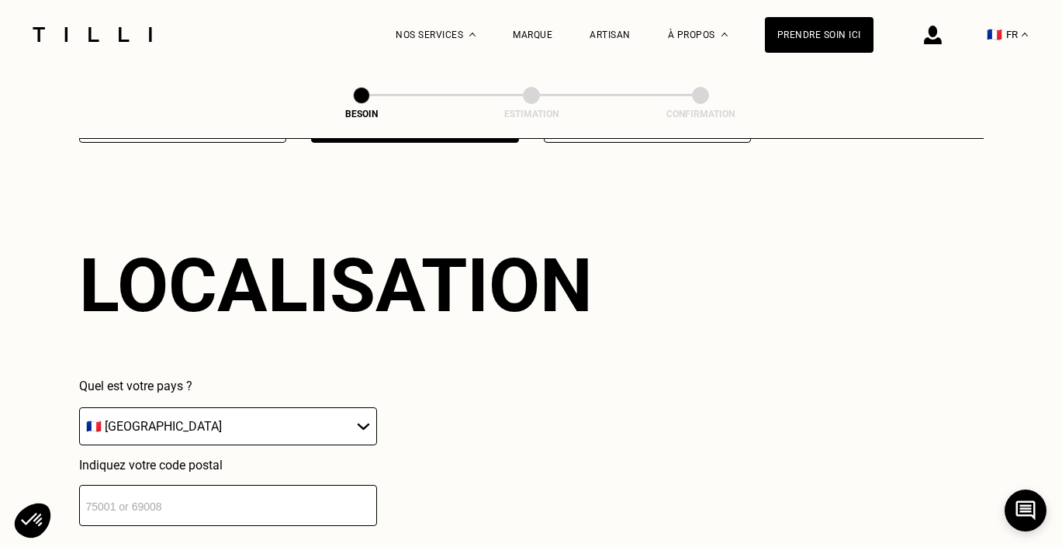
click at [256, 485] on input "number" at bounding box center [228, 505] width 298 height 41
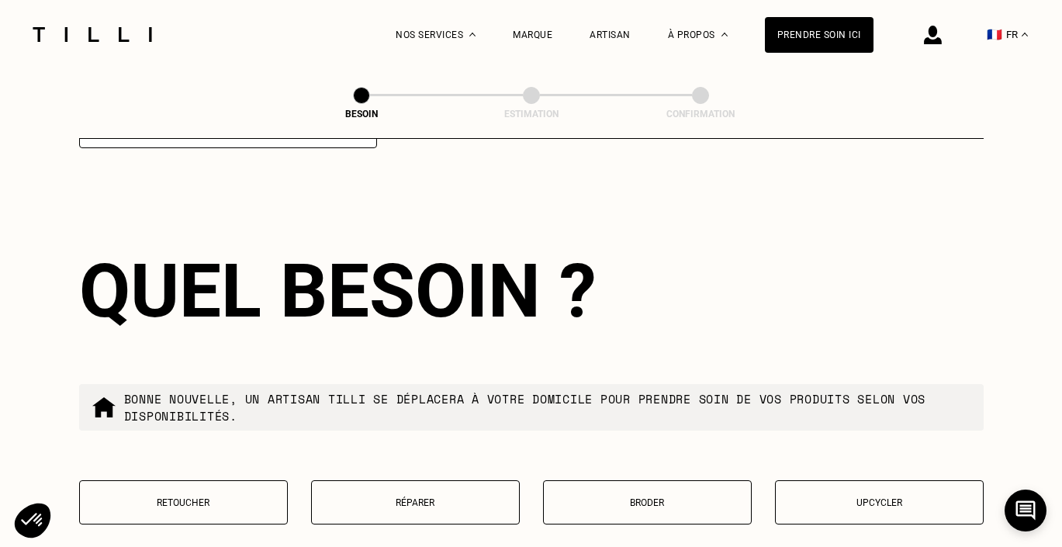
scroll to position [2462, 0]
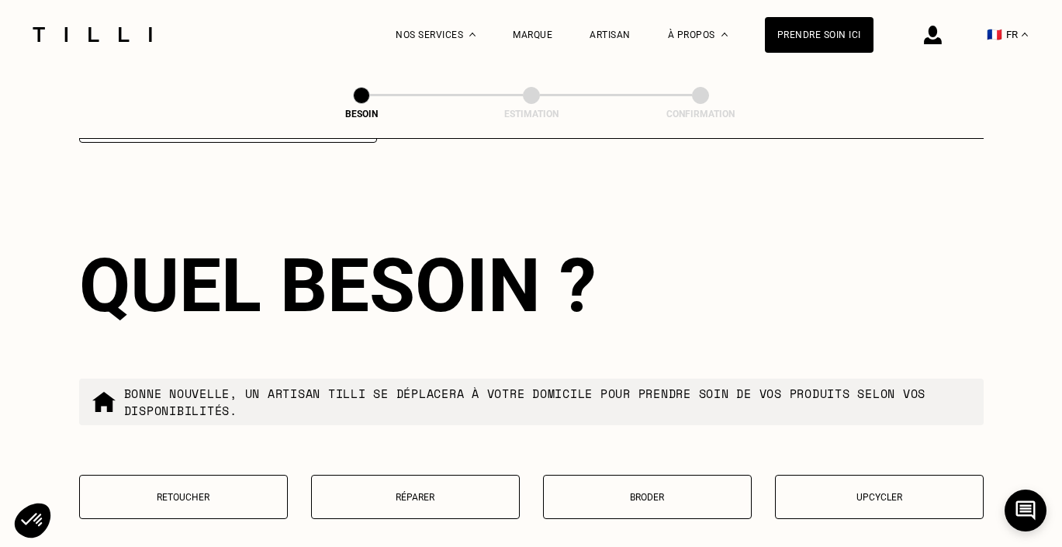
type input "69003"
click at [388, 492] on p "Réparer" at bounding box center [416, 497] width 192 height 11
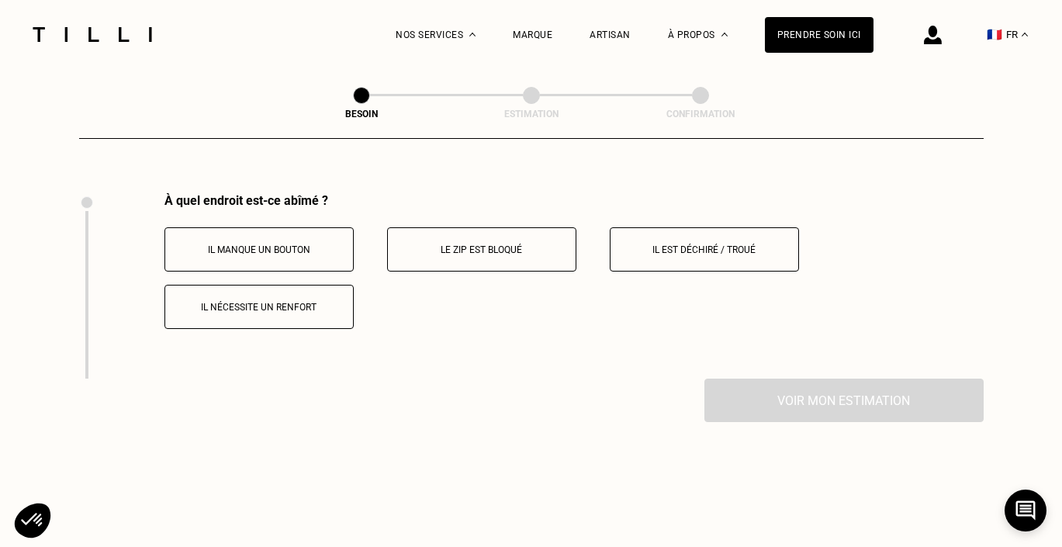
scroll to position [2857, 0]
click at [663, 244] on p "Il est déchiré / troué" at bounding box center [704, 249] width 172 height 11
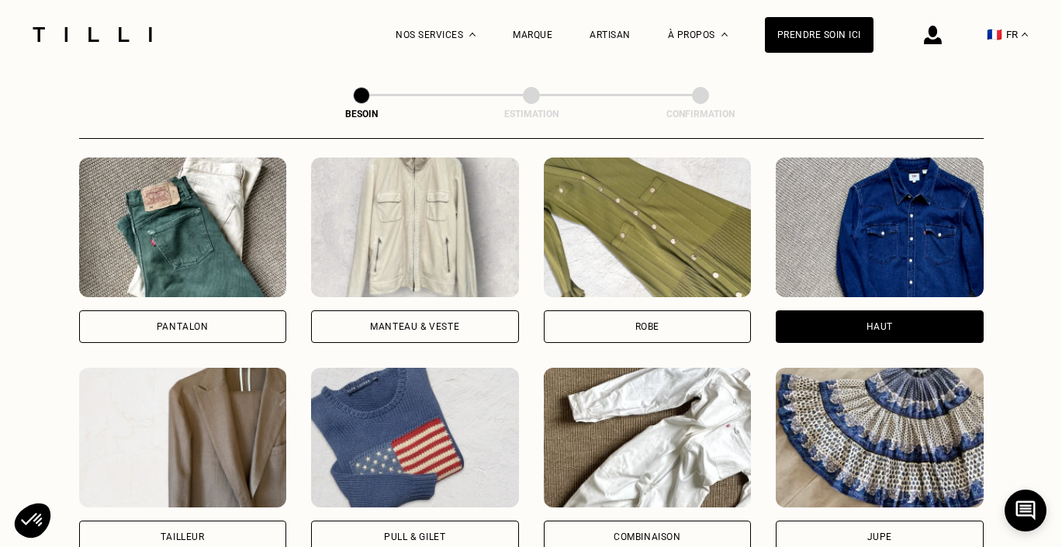
scroll to position [751, 0]
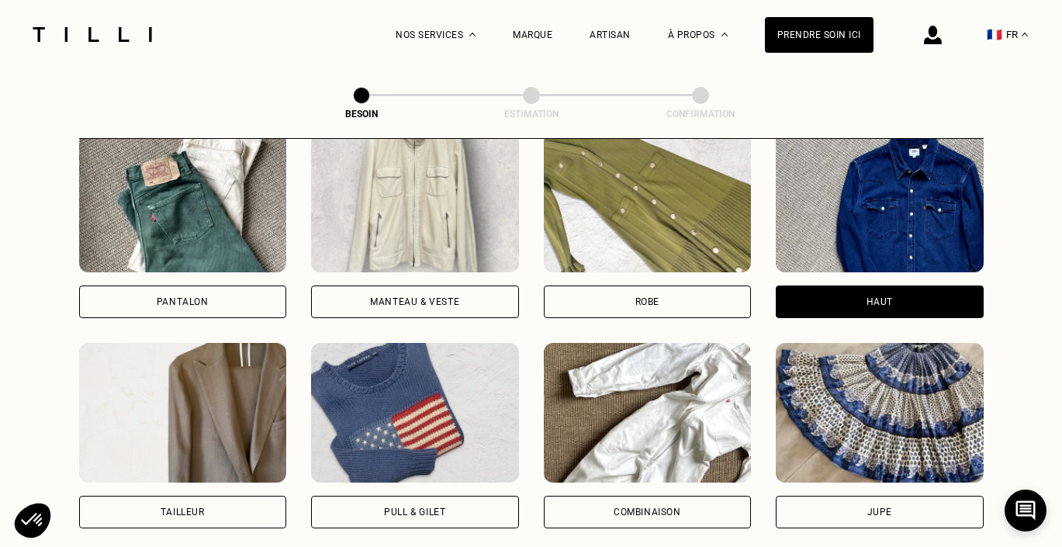
click at [416, 237] on img at bounding box center [415, 203] width 208 height 140
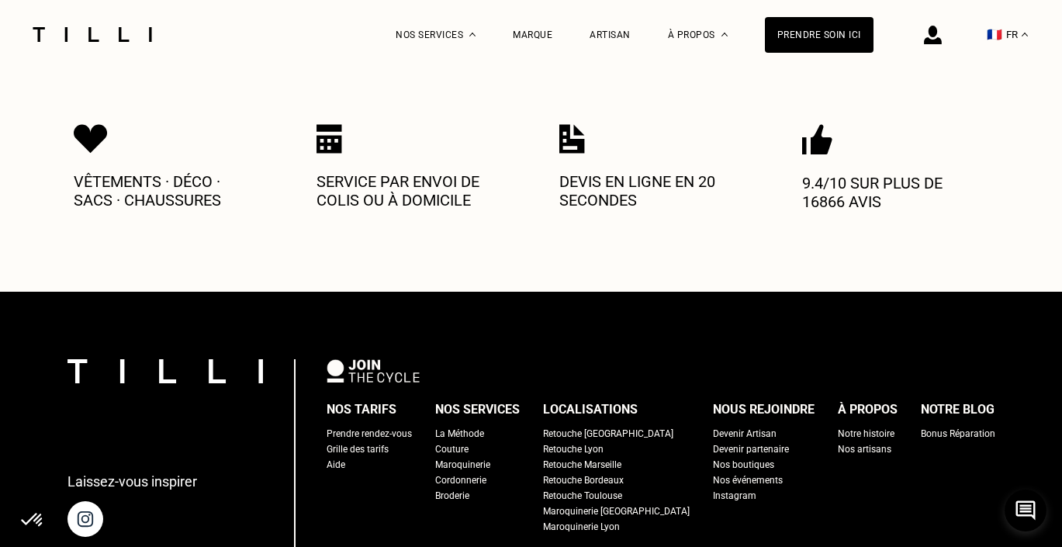
scroll to position [2393, 0]
